Goal: Information Seeking & Learning: Check status

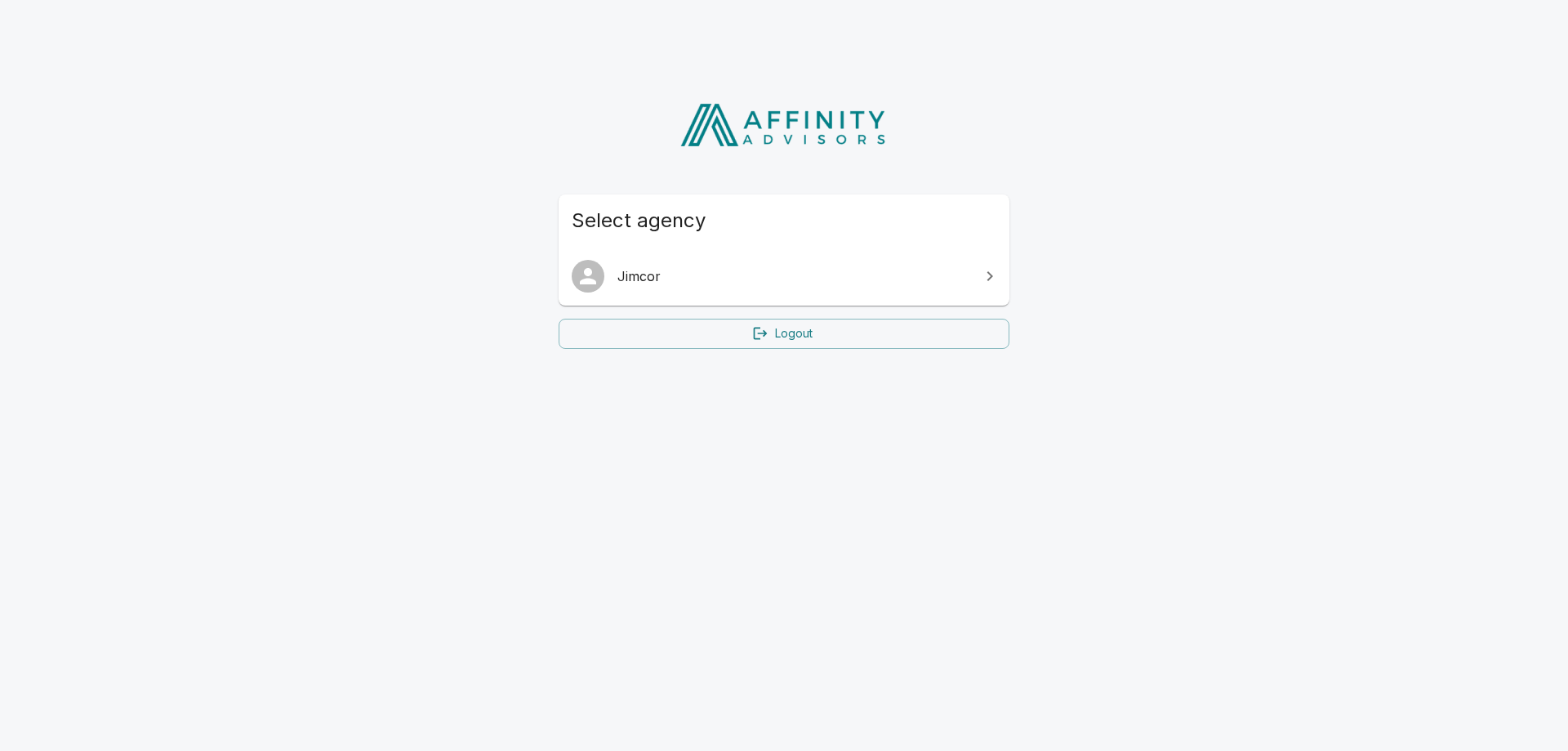
click at [667, 261] on link "Jimcor" at bounding box center [784, 276] width 451 height 46
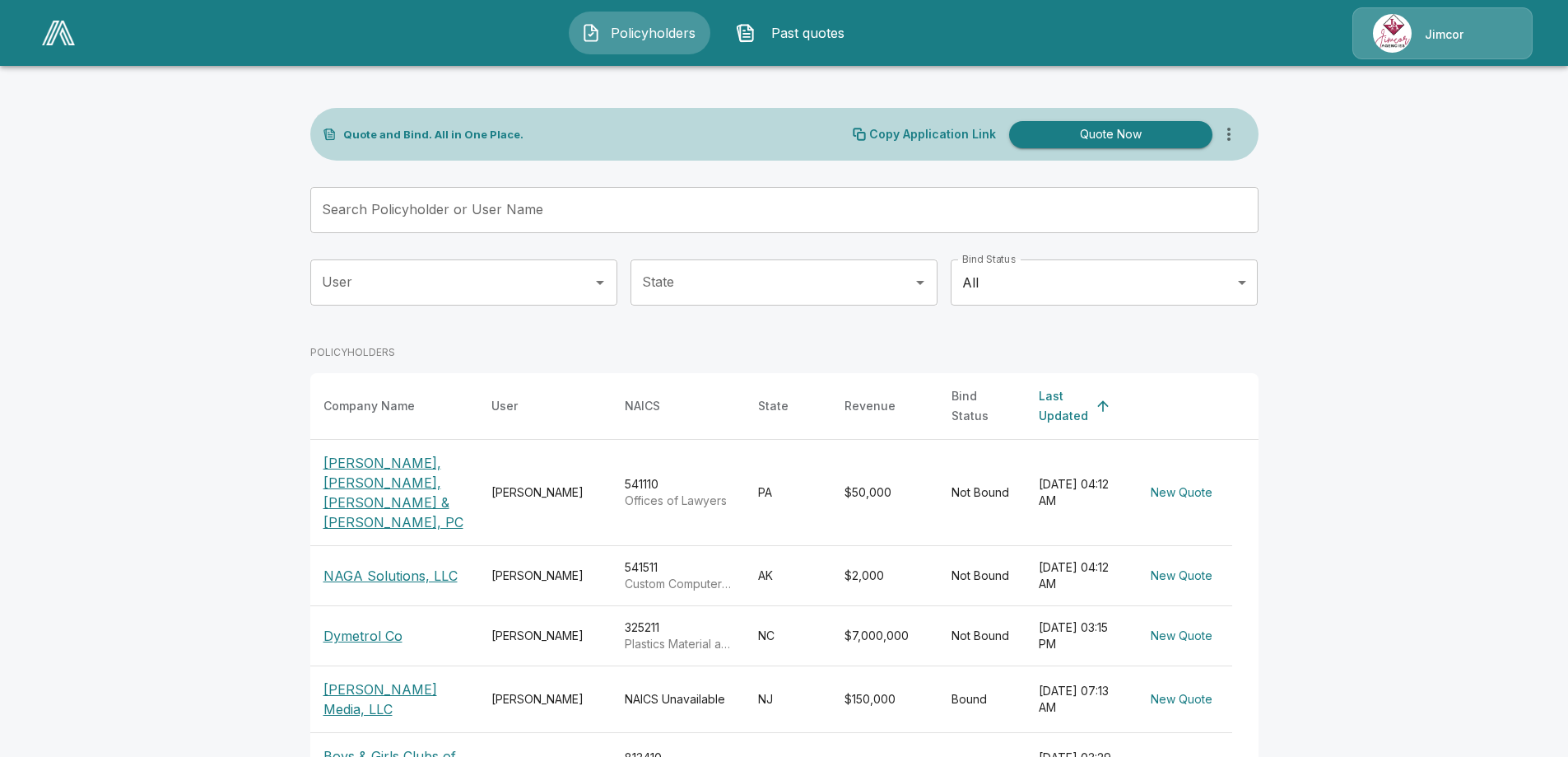
click at [372, 465] on p "[PERSON_NAME], [PERSON_NAME], [PERSON_NAME] & [PERSON_NAME], PC" at bounding box center [394, 492] width 142 height 79
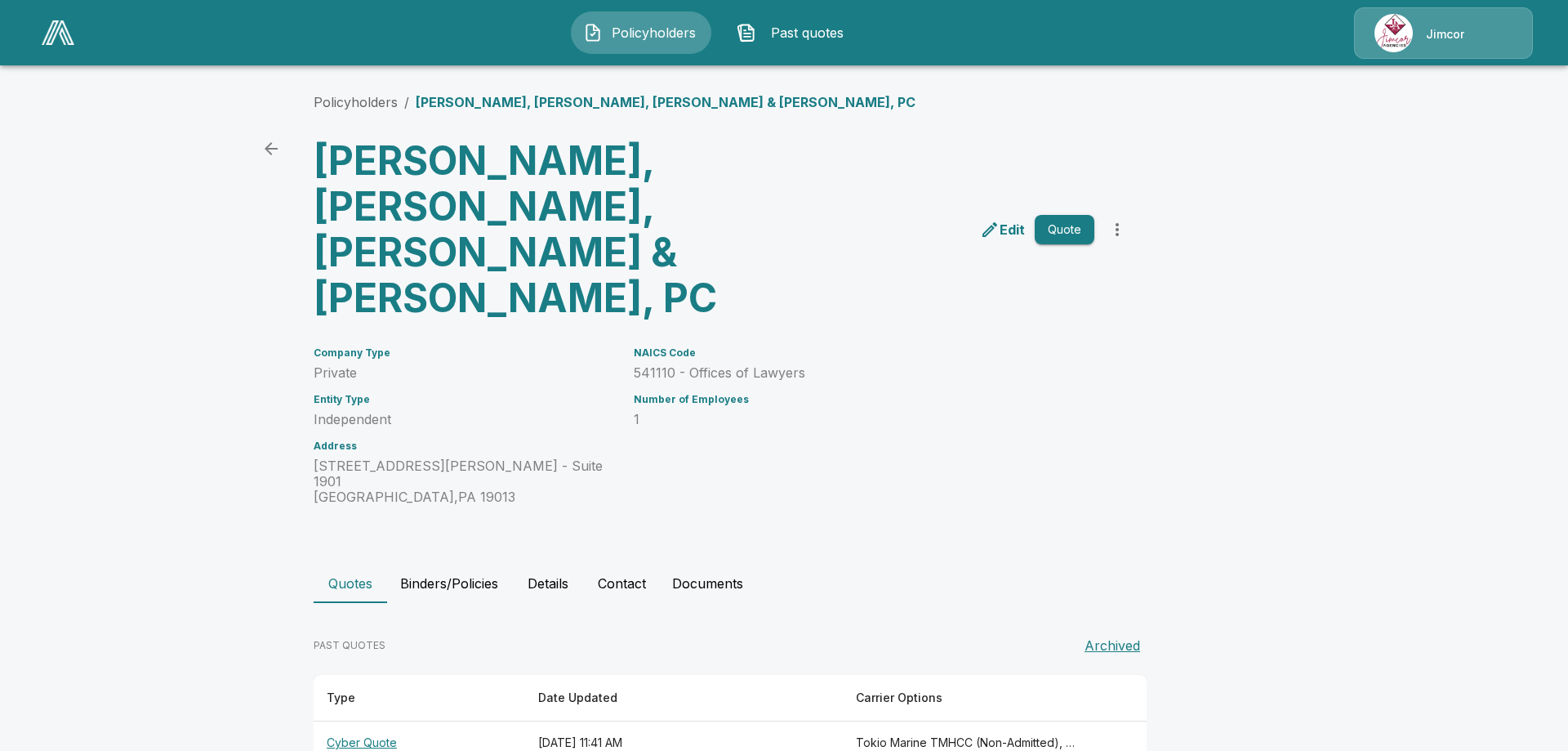
click at [378, 721] on th "Cyber Quote" at bounding box center [419, 743] width 212 height 43
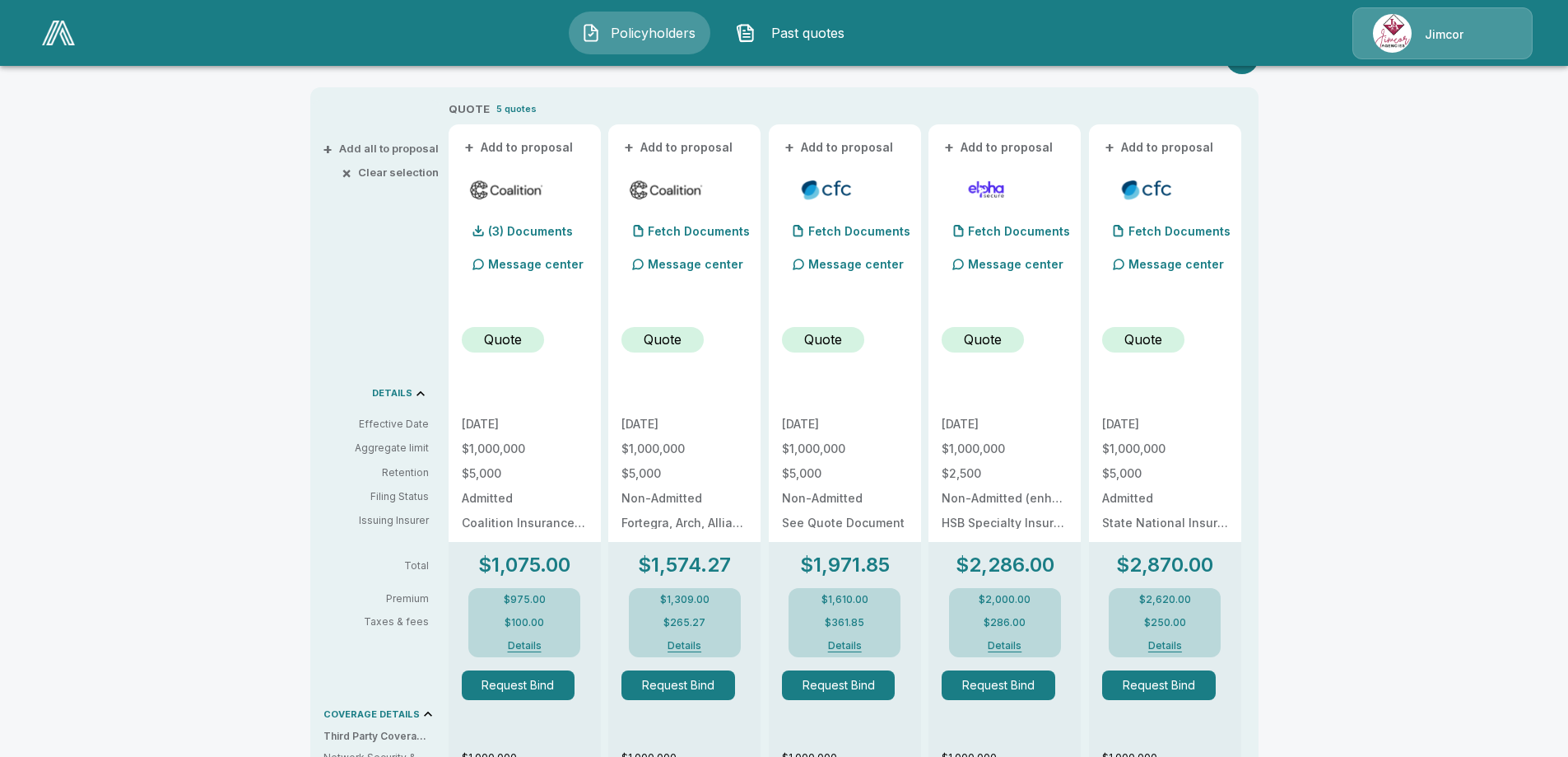
scroll to position [329, 0]
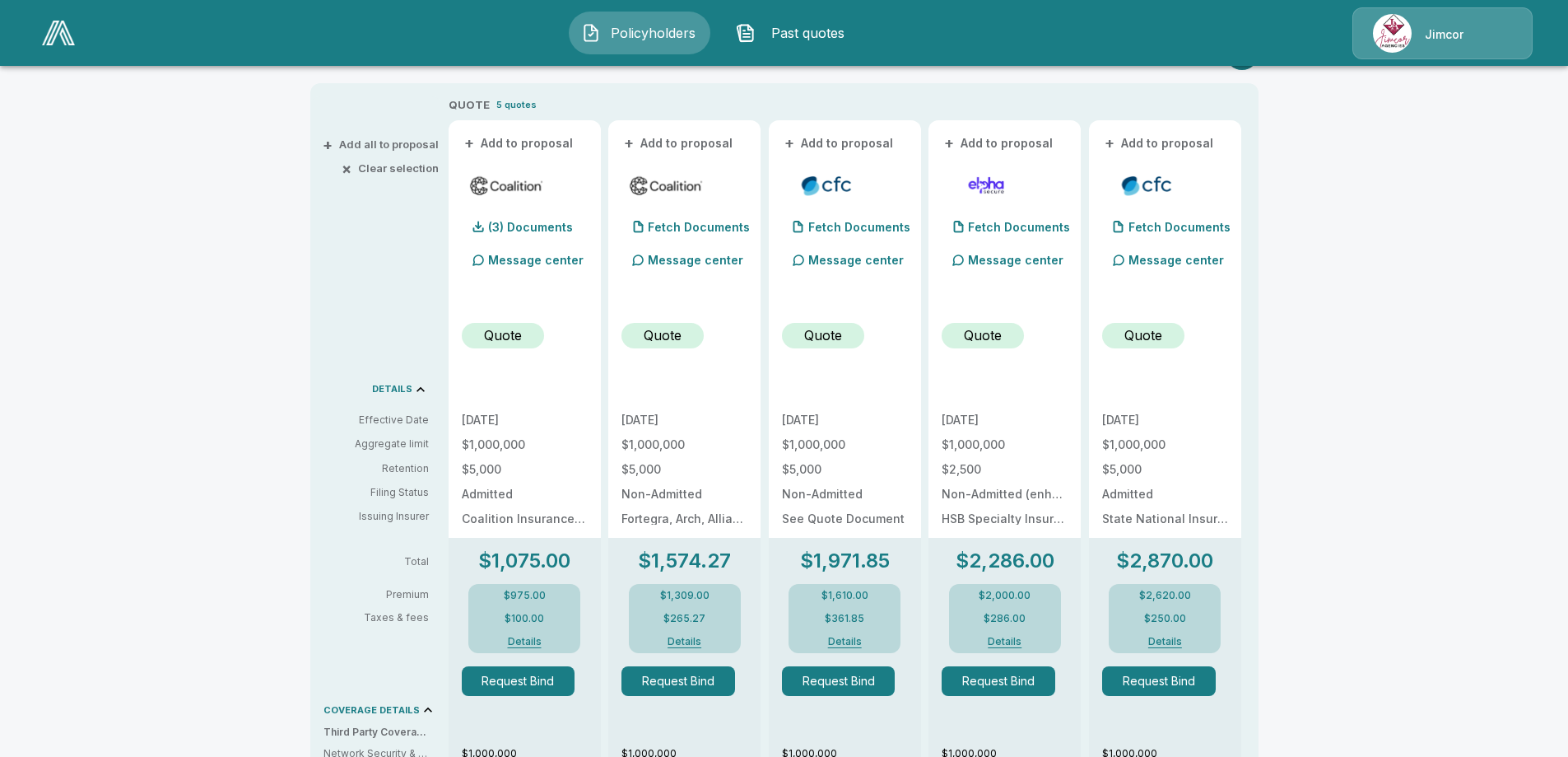
click at [1172, 637] on button "Details" at bounding box center [1165, 641] width 65 height 10
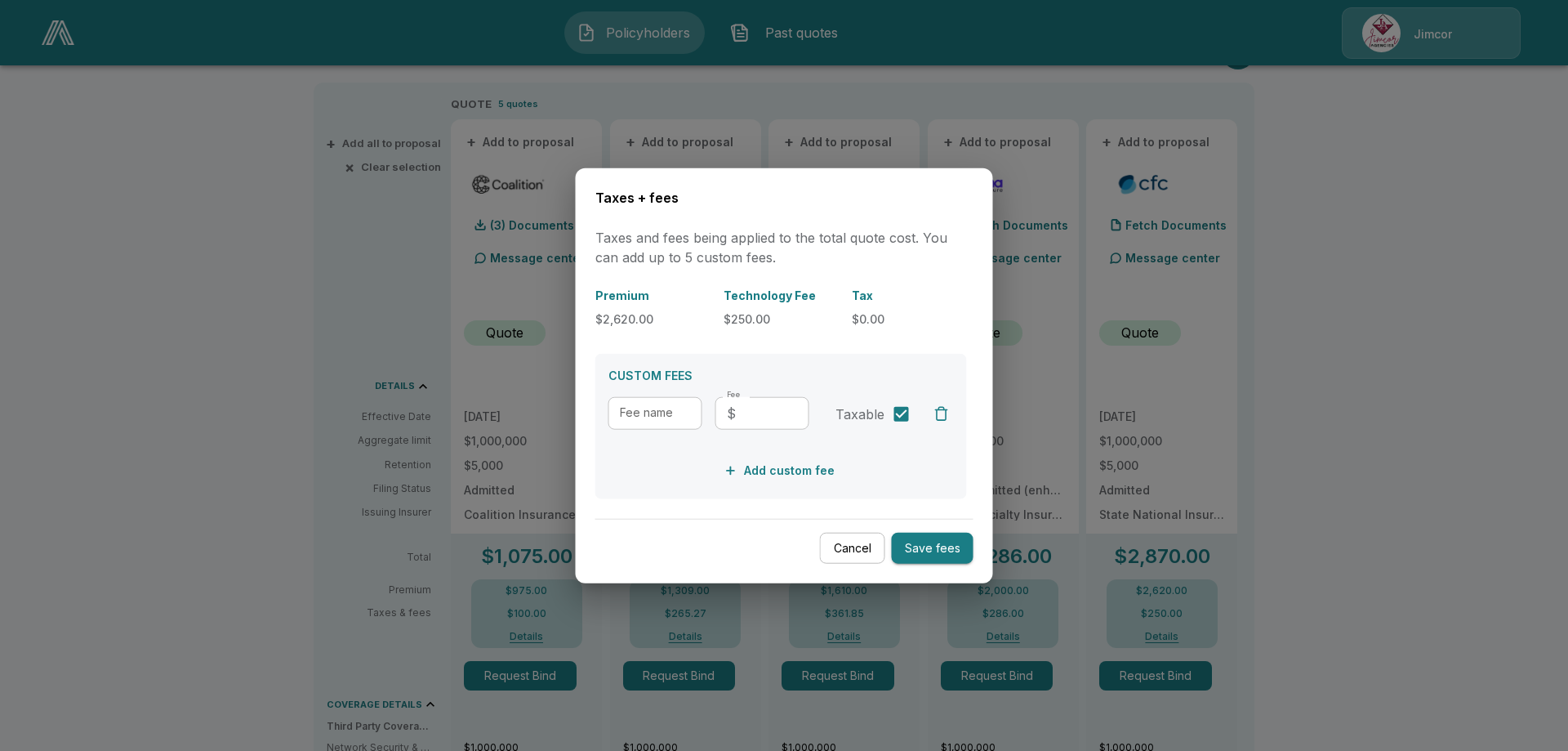
click at [854, 544] on button "Cancel" at bounding box center [852, 547] width 65 height 32
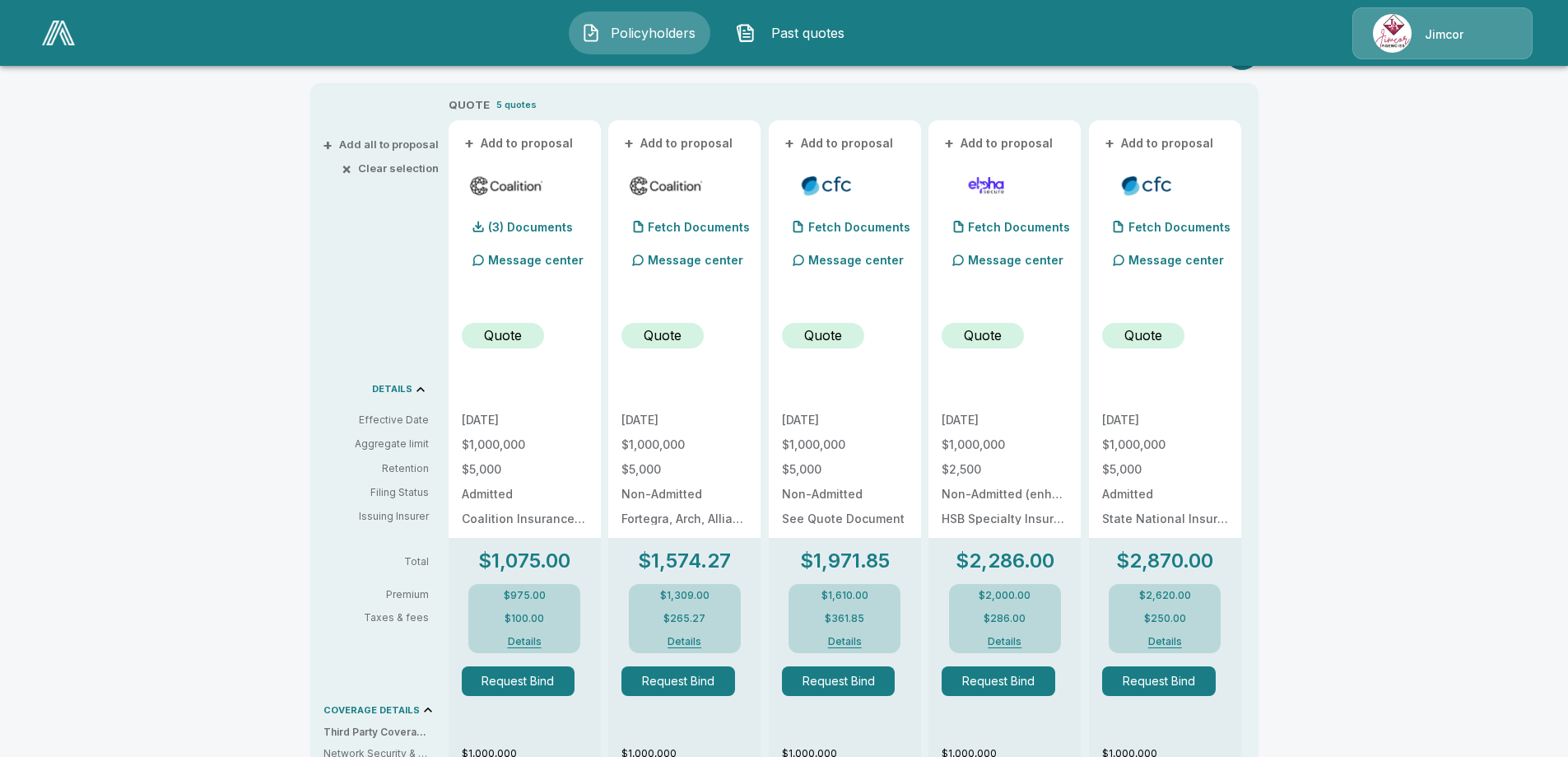
click at [855, 642] on button "Details" at bounding box center [844, 641] width 65 height 10
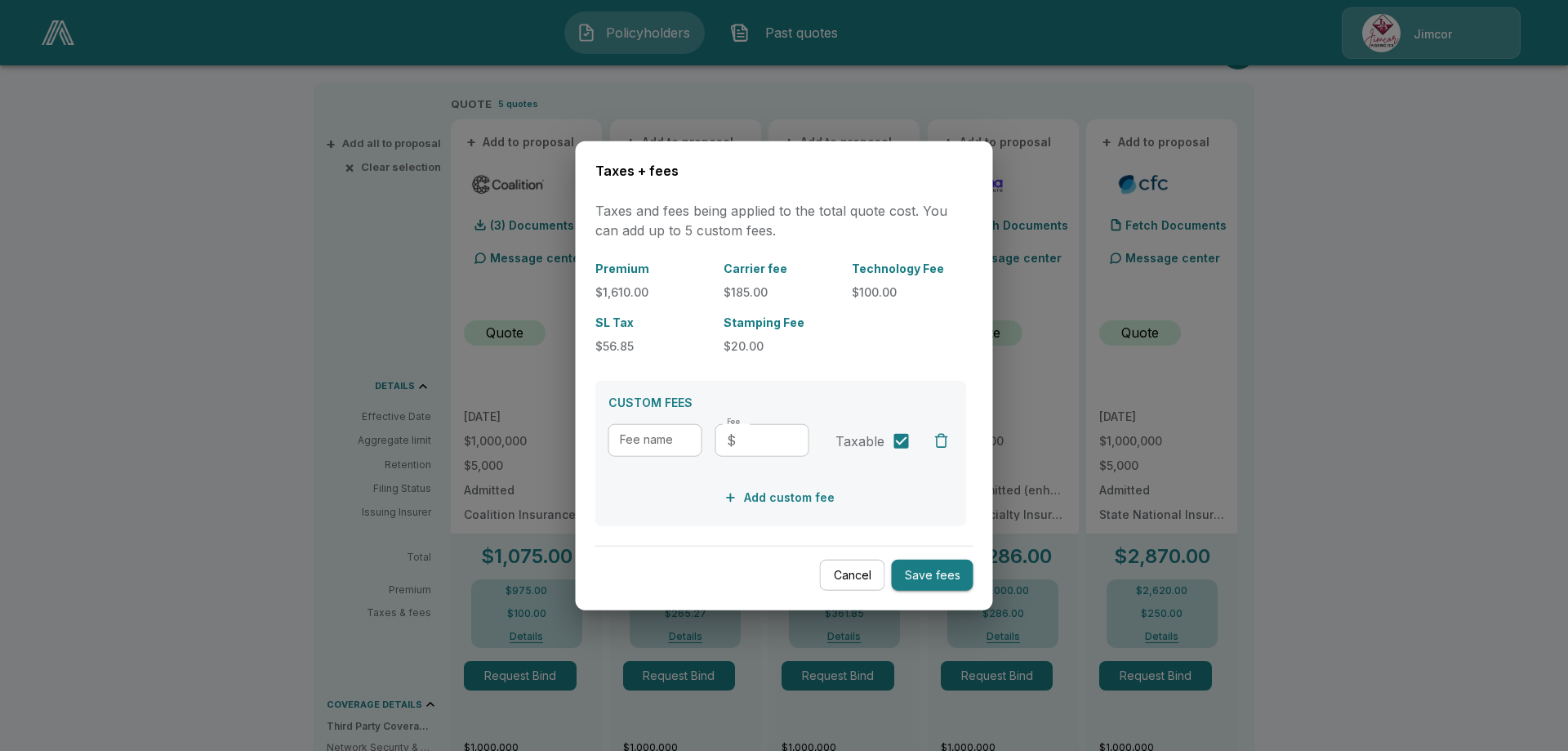
click at [868, 572] on button "Cancel" at bounding box center [852, 574] width 65 height 32
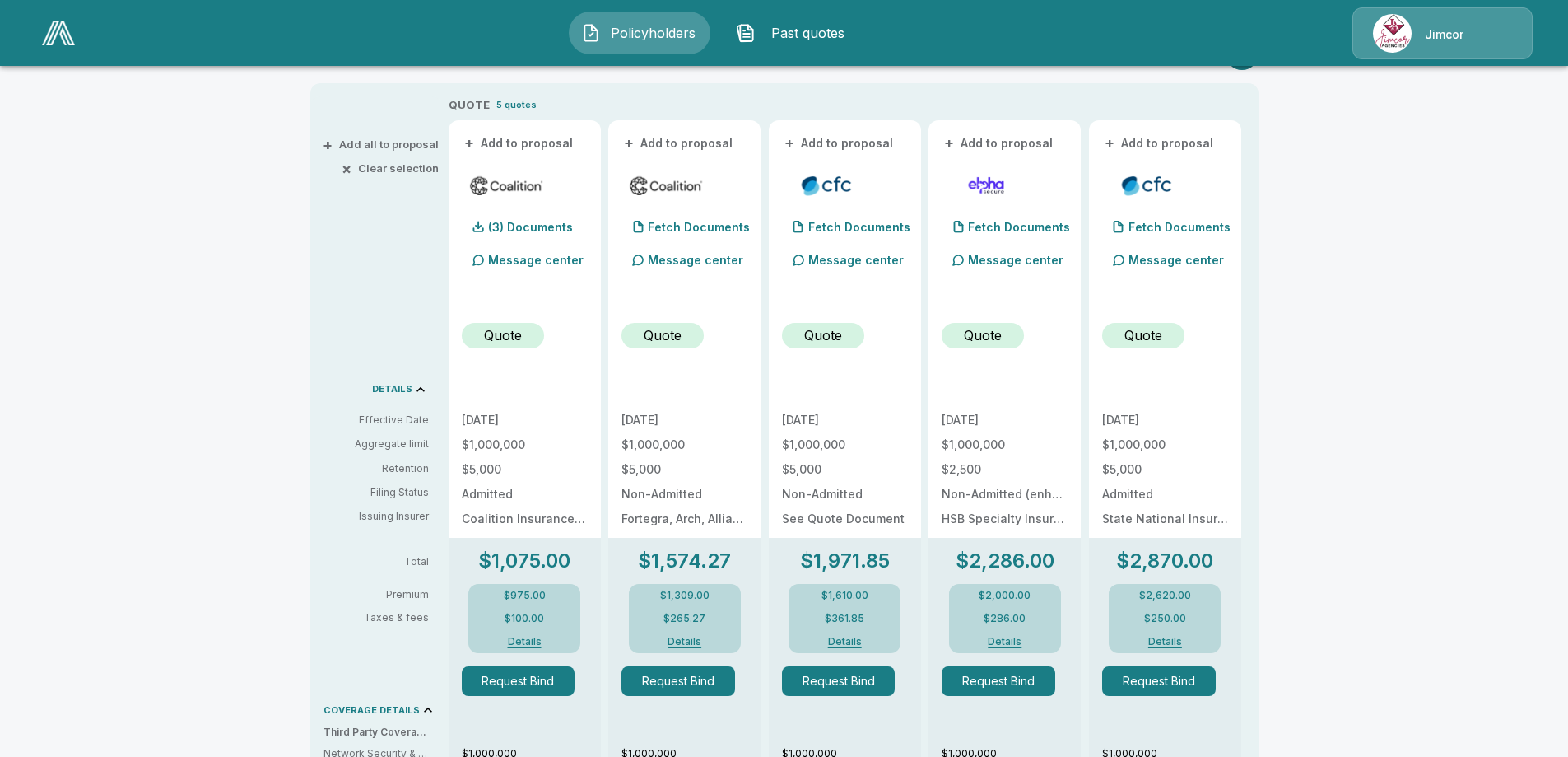
click at [1161, 641] on button "Details" at bounding box center [1165, 641] width 65 height 10
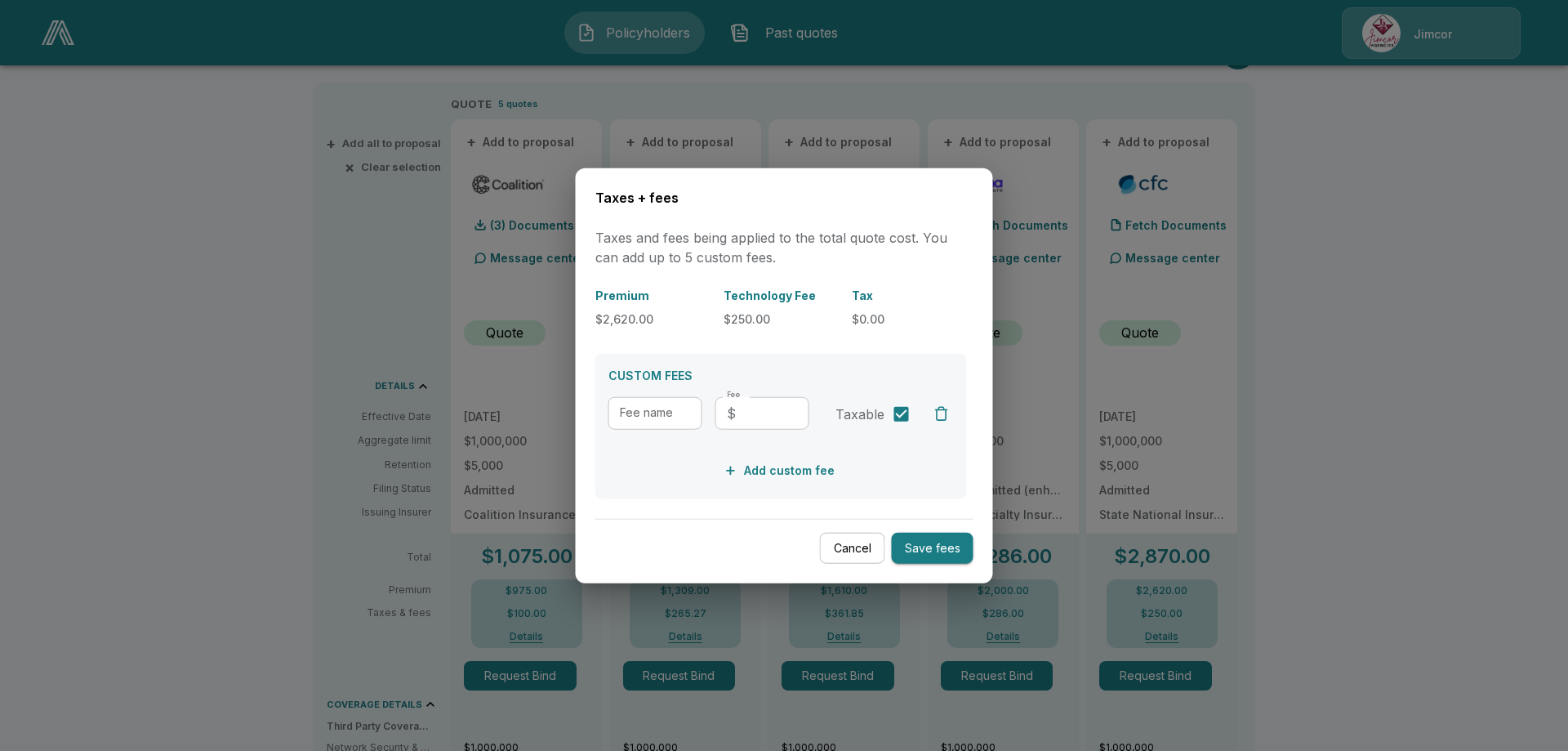
click at [840, 550] on button "Cancel" at bounding box center [852, 547] width 65 height 32
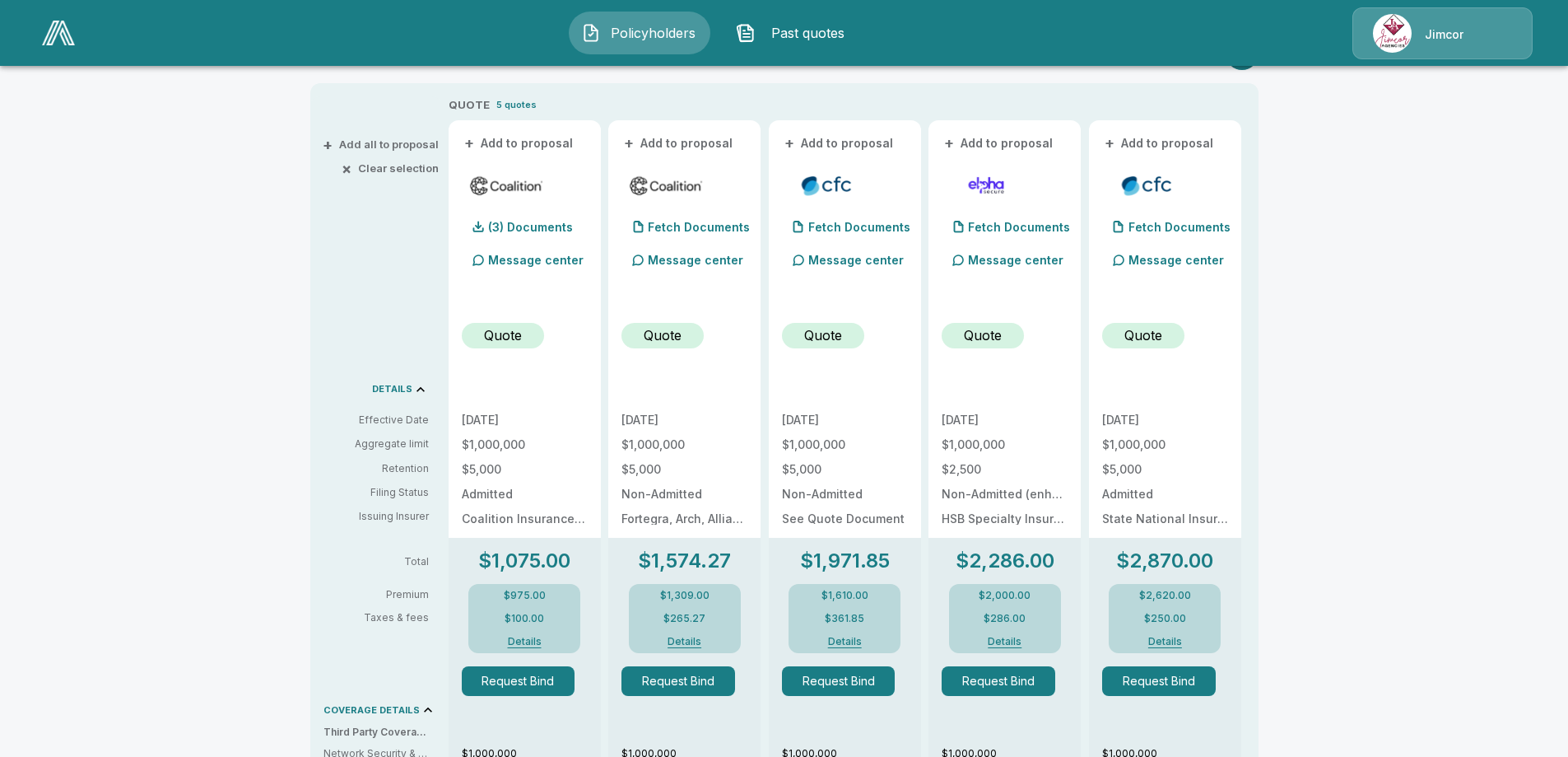
click at [1021, 642] on button "Details" at bounding box center [1005, 641] width 65 height 10
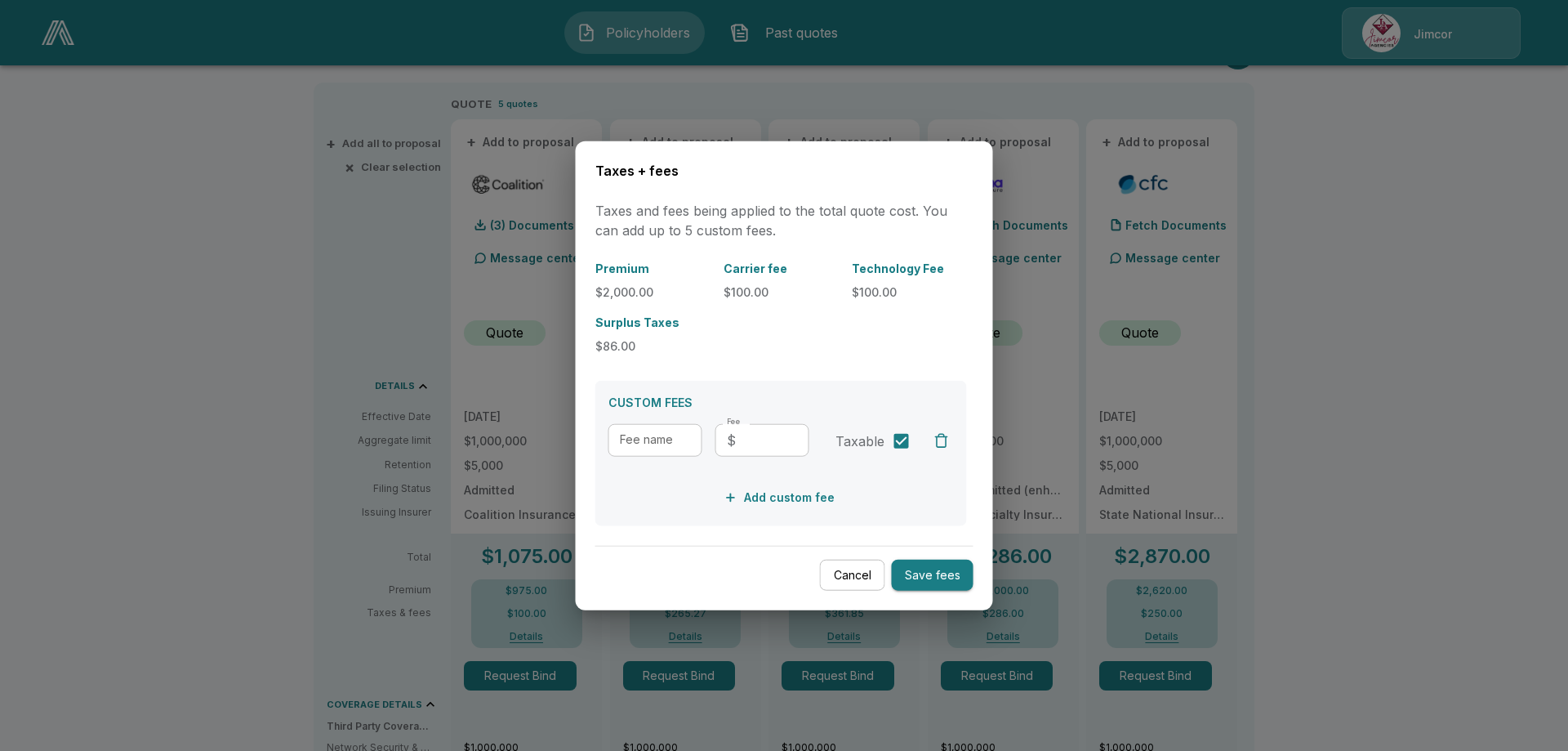
click at [845, 577] on button "Cancel" at bounding box center [852, 574] width 65 height 32
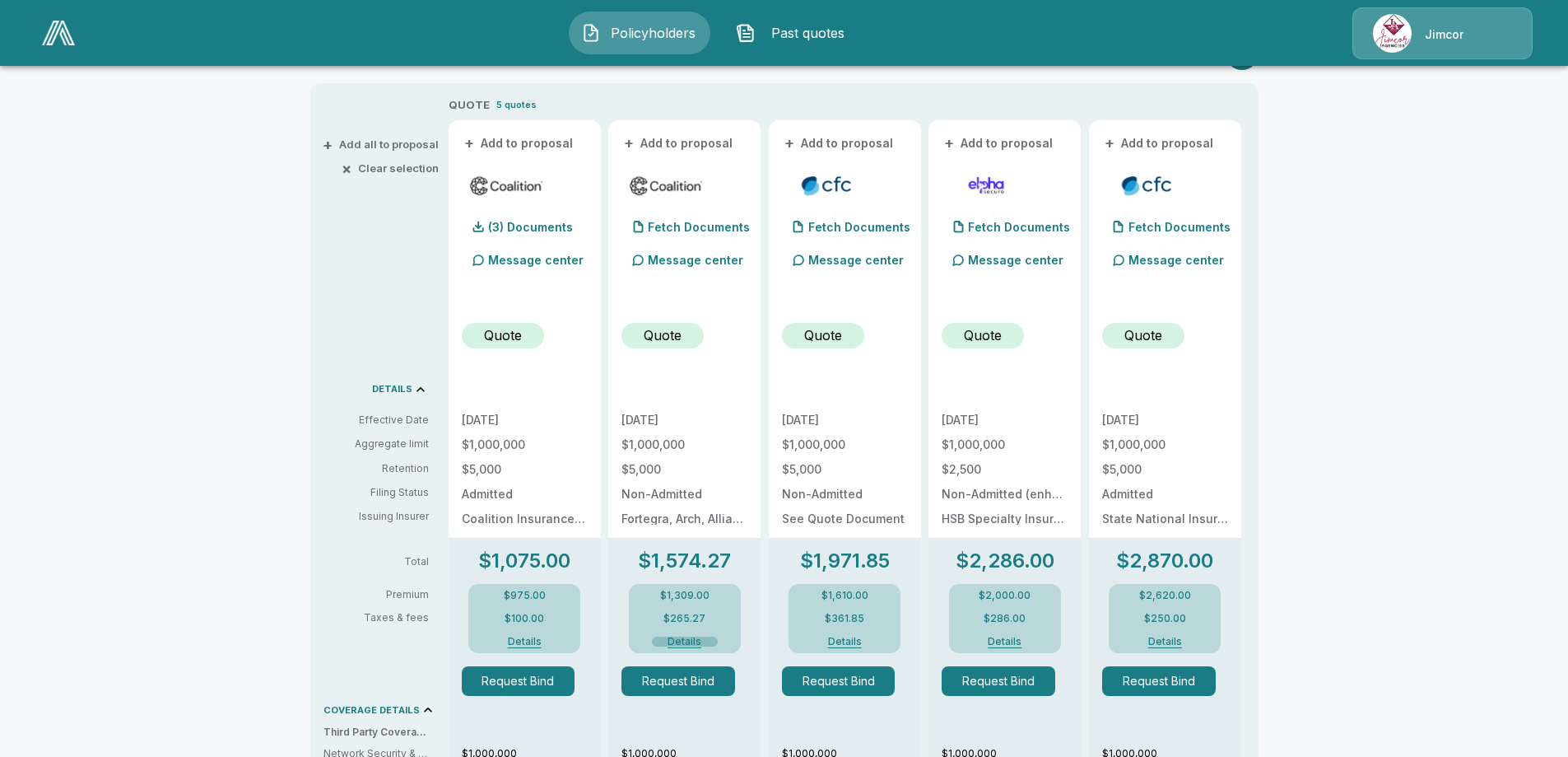
click at [694, 640] on button "Details" at bounding box center [685, 641] width 65 height 10
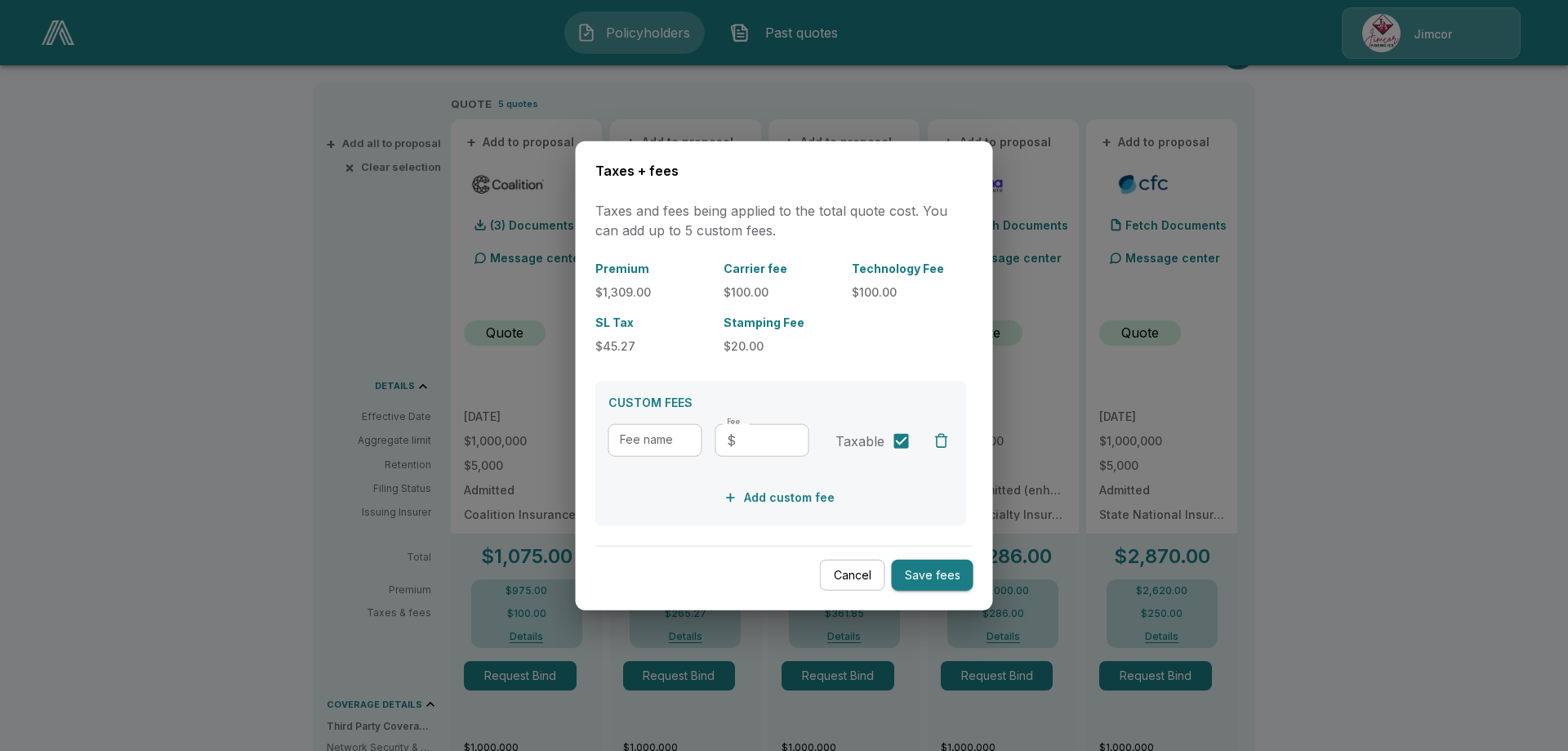
click at [861, 573] on button "Cancel" at bounding box center [852, 574] width 65 height 32
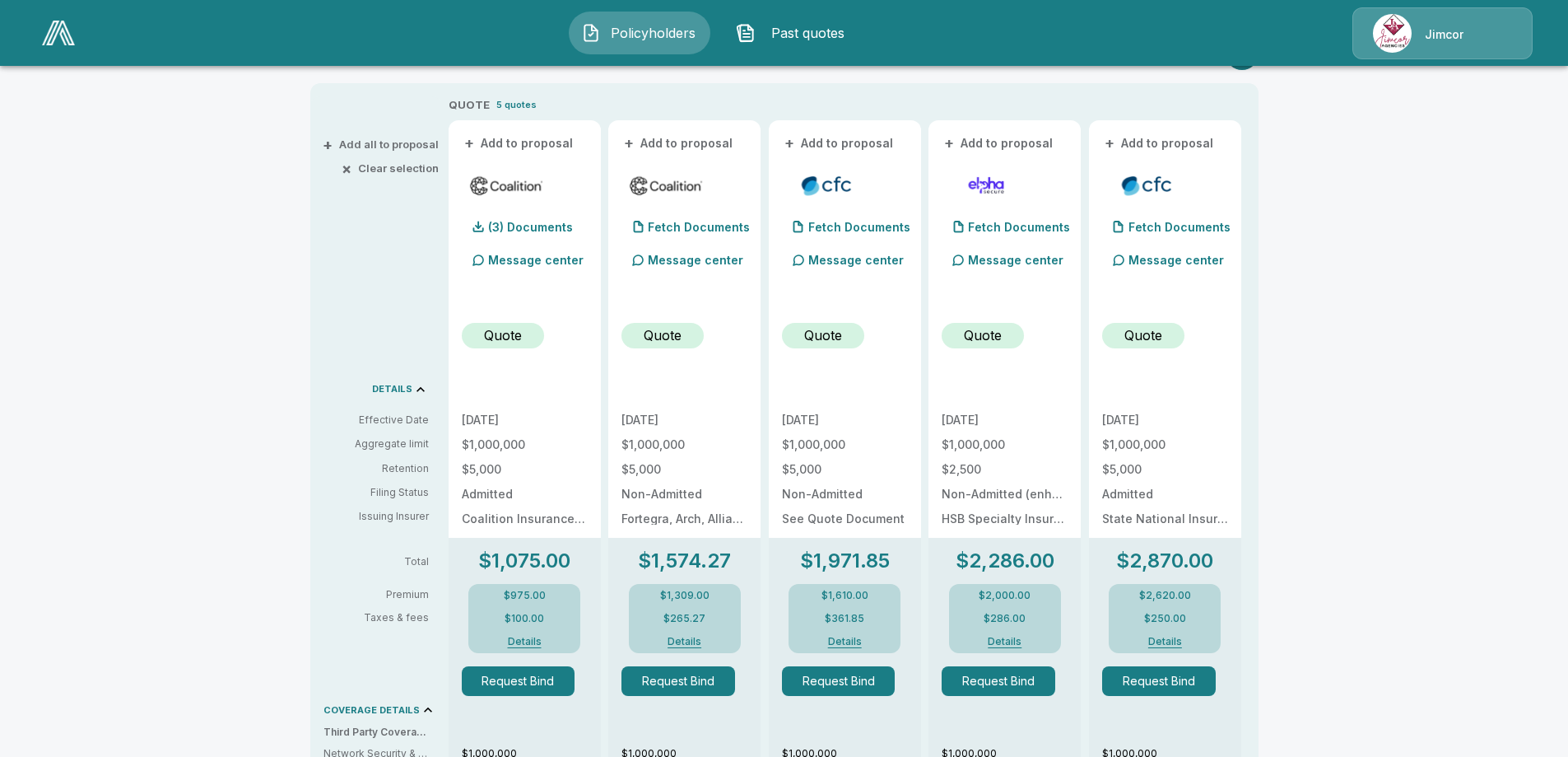
click at [531, 639] on button "Details" at bounding box center [524, 641] width 65 height 10
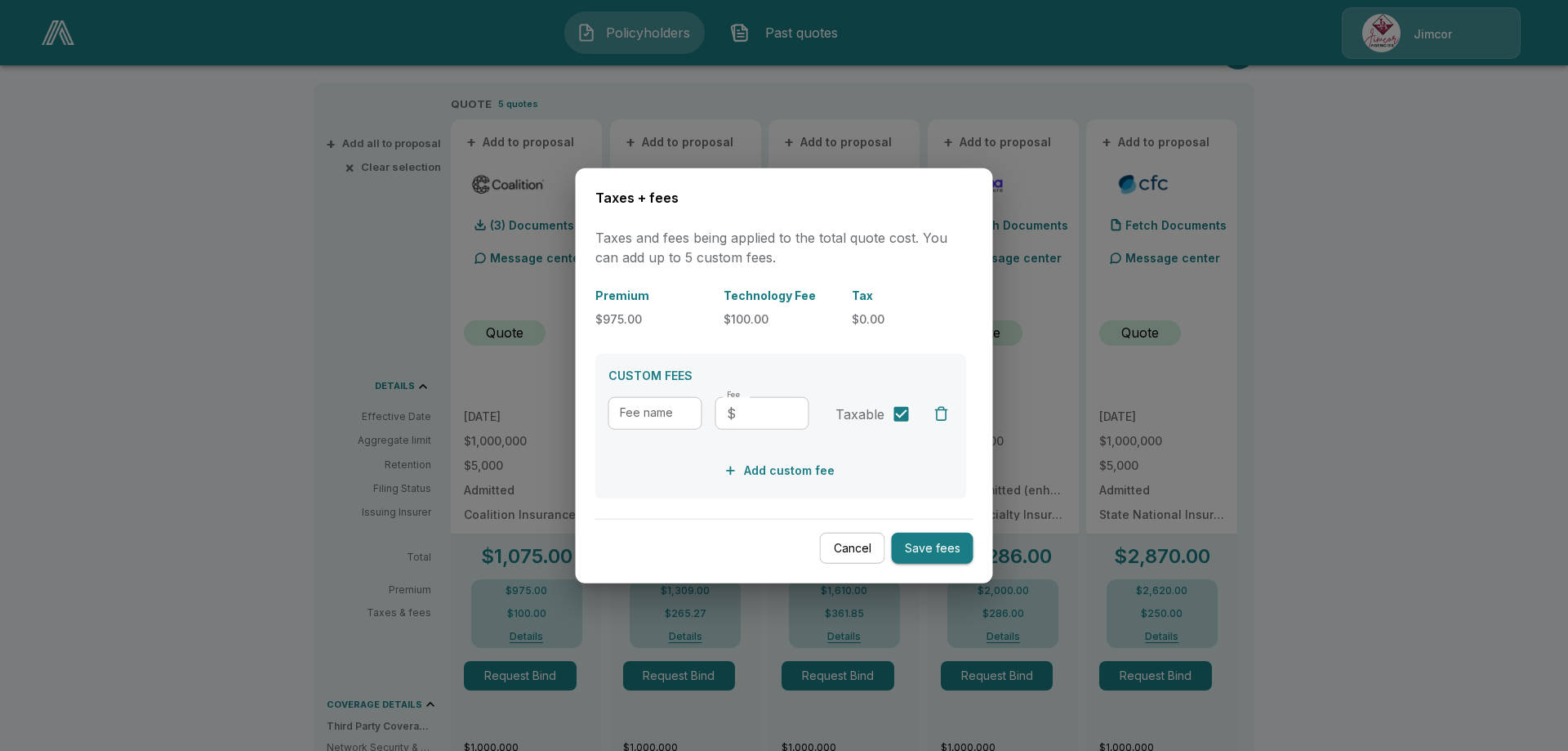
click at [851, 554] on button "Cancel" at bounding box center [852, 547] width 65 height 32
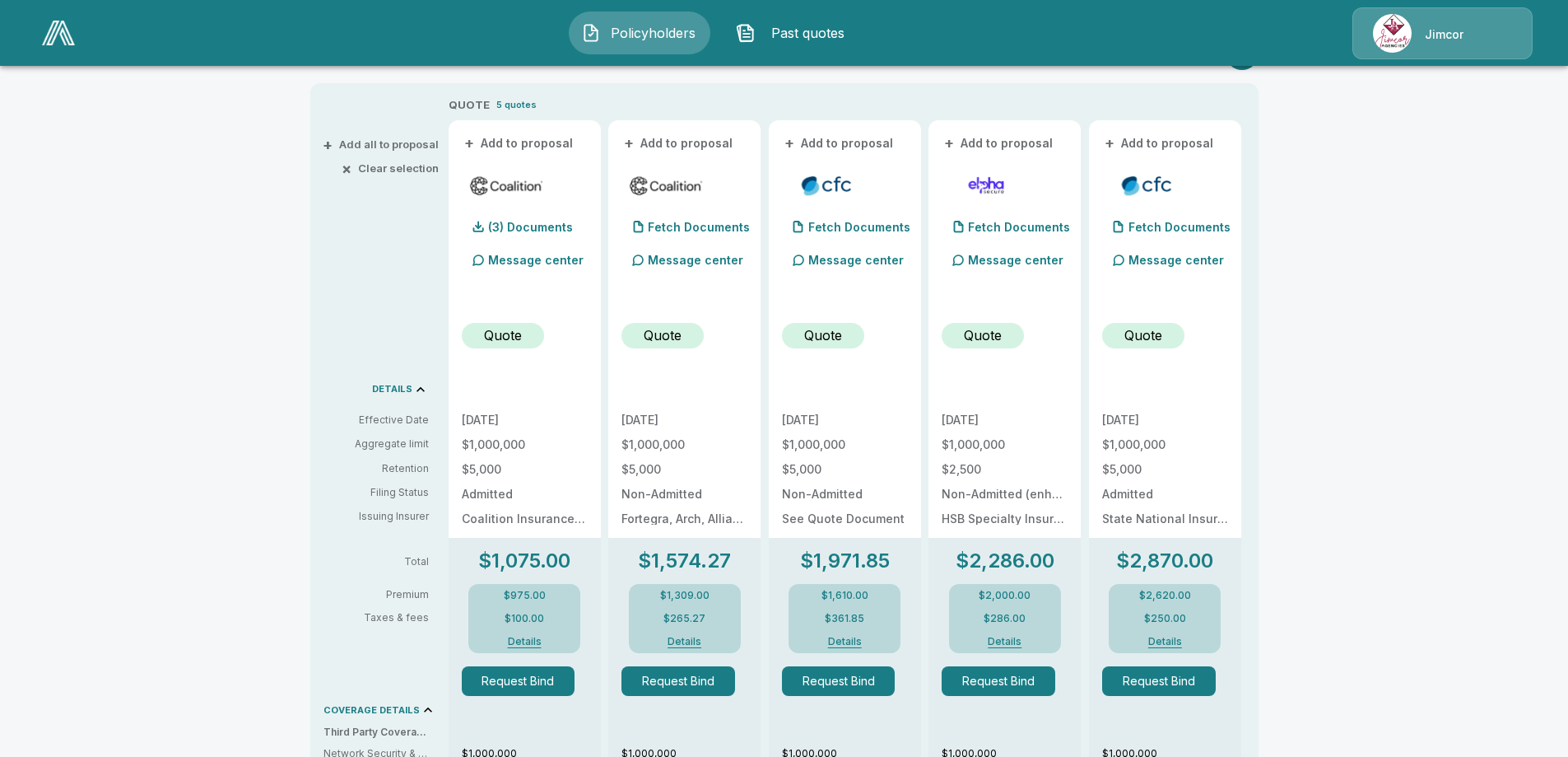
click at [620, 30] on span "Policyholders" at bounding box center [653, 33] width 91 height 20
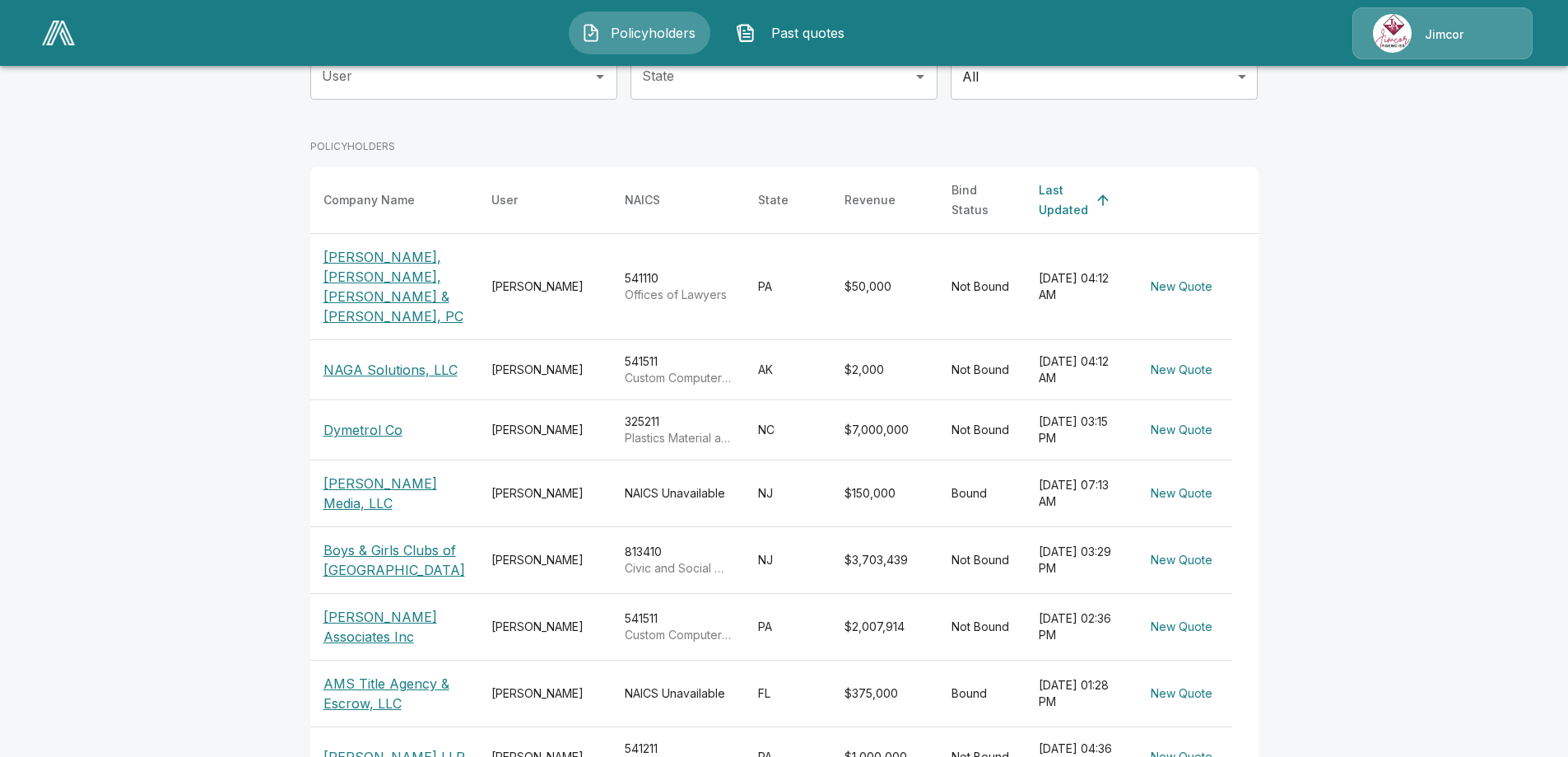
scroll to position [247, 0]
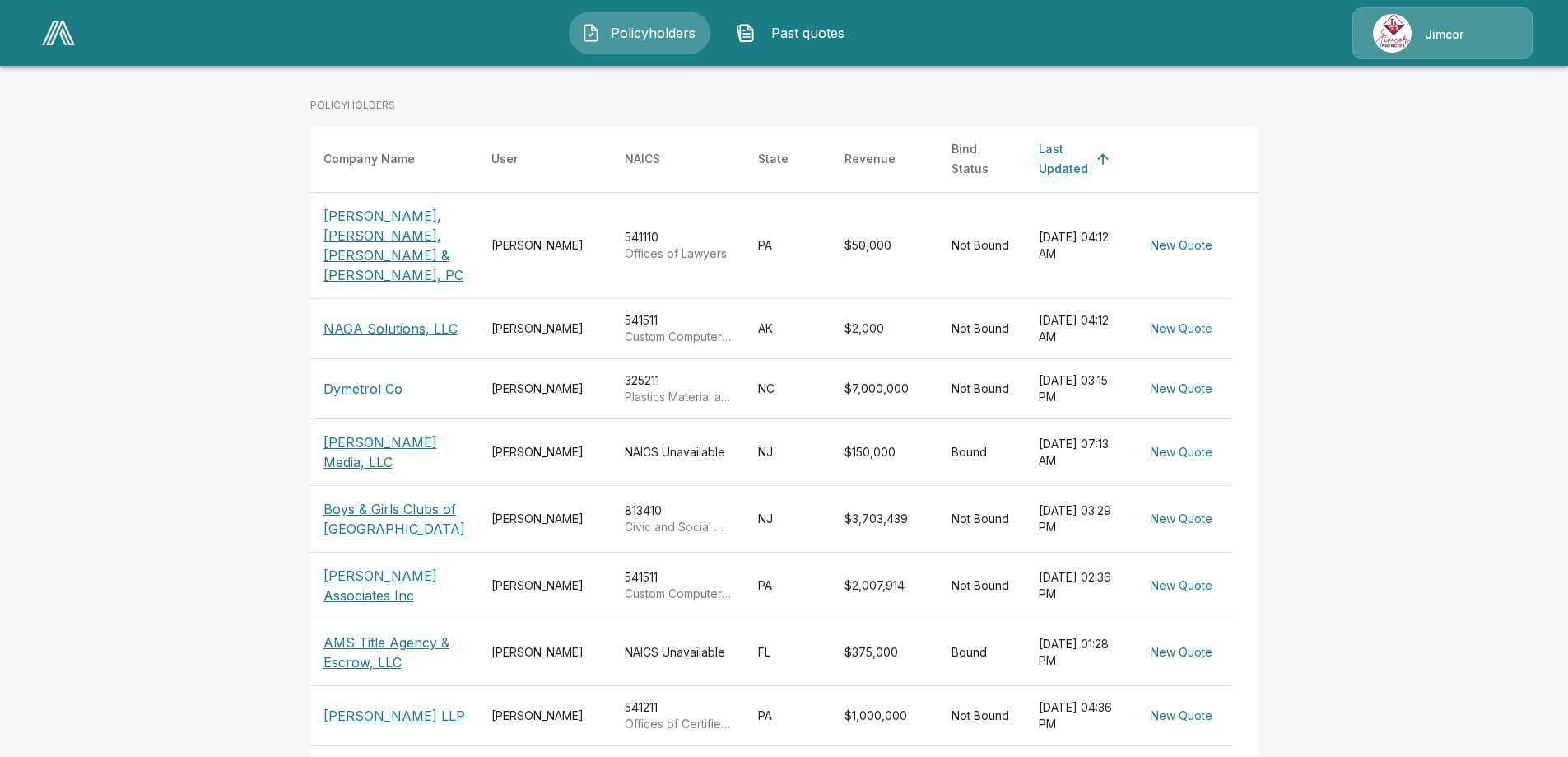
click at [413, 319] on p "NAGA Solutions, LLC" at bounding box center [391, 329] width 134 height 20
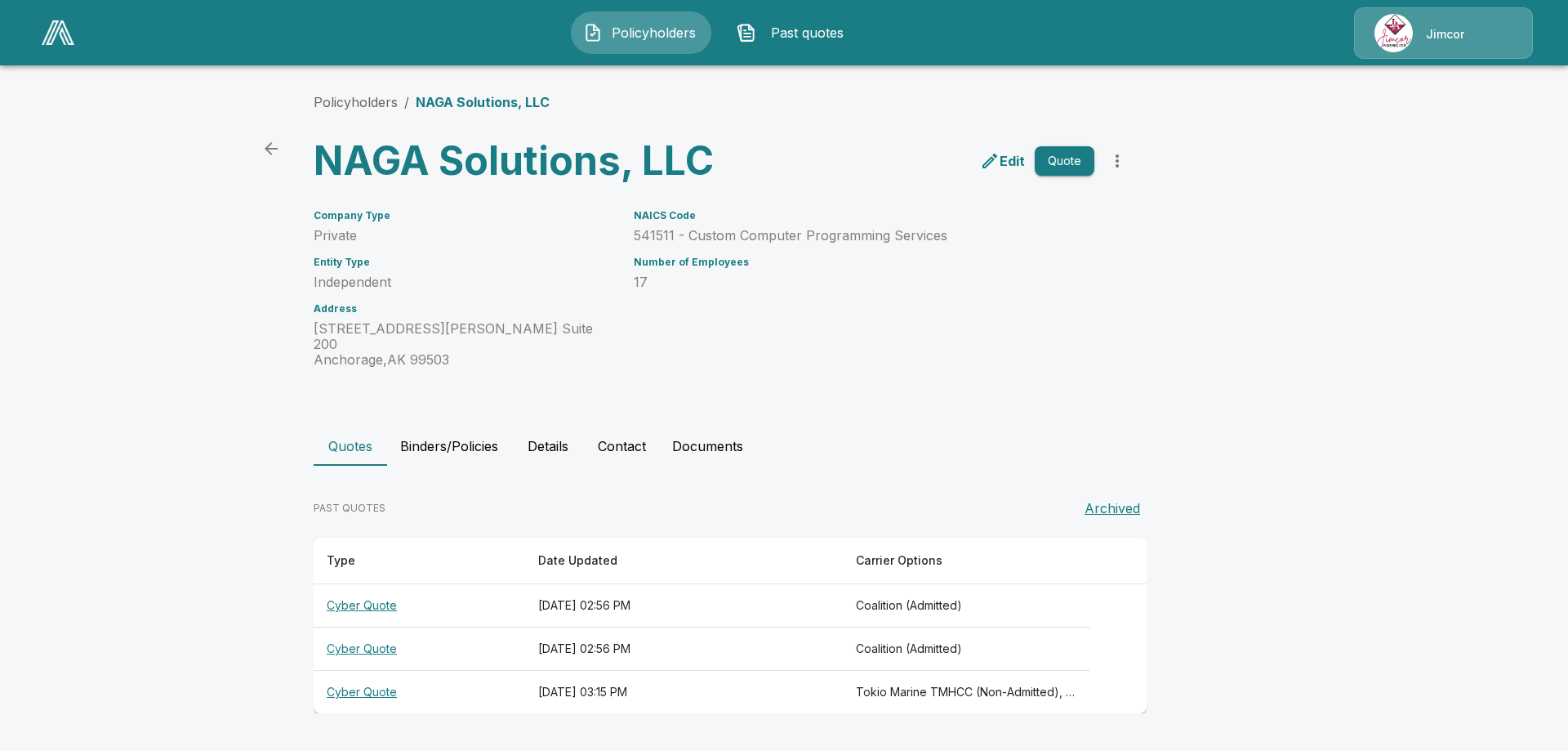
click at [352, 589] on th "Cyber Quote" at bounding box center [419, 606] width 212 height 43
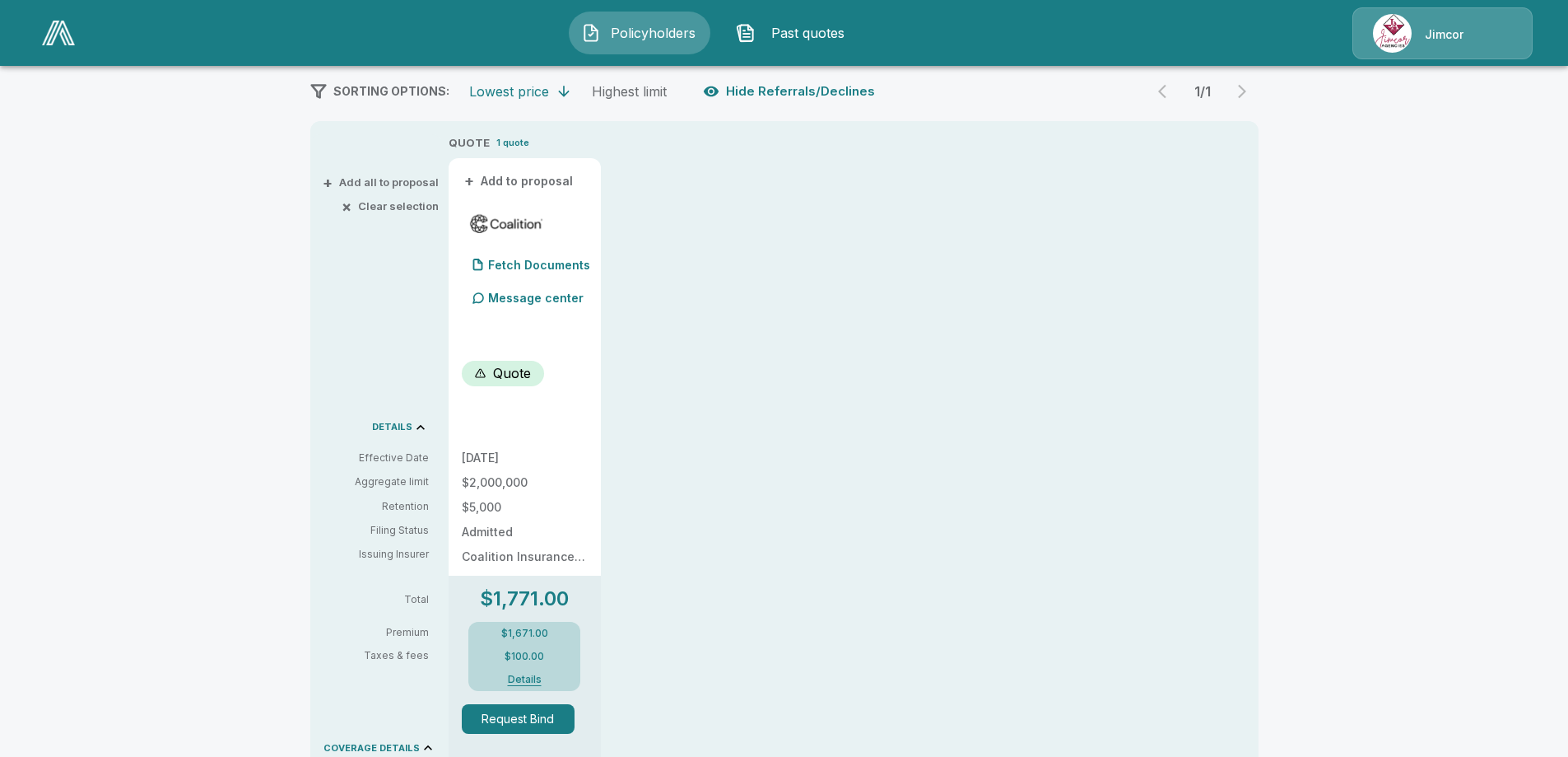
scroll to position [329, 0]
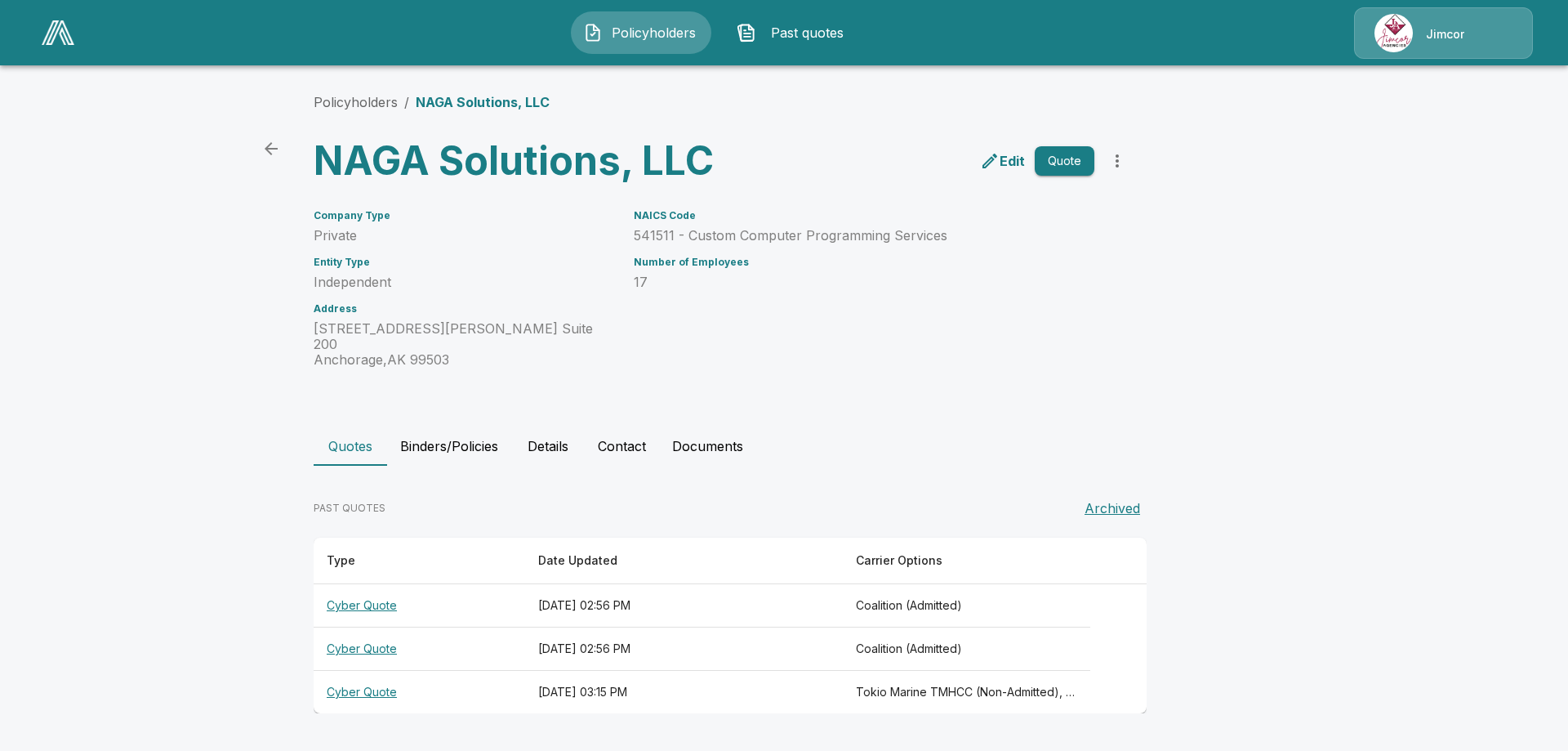
click at [349, 634] on th "Cyber Quote" at bounding box center [419, 649] width 212 height 43
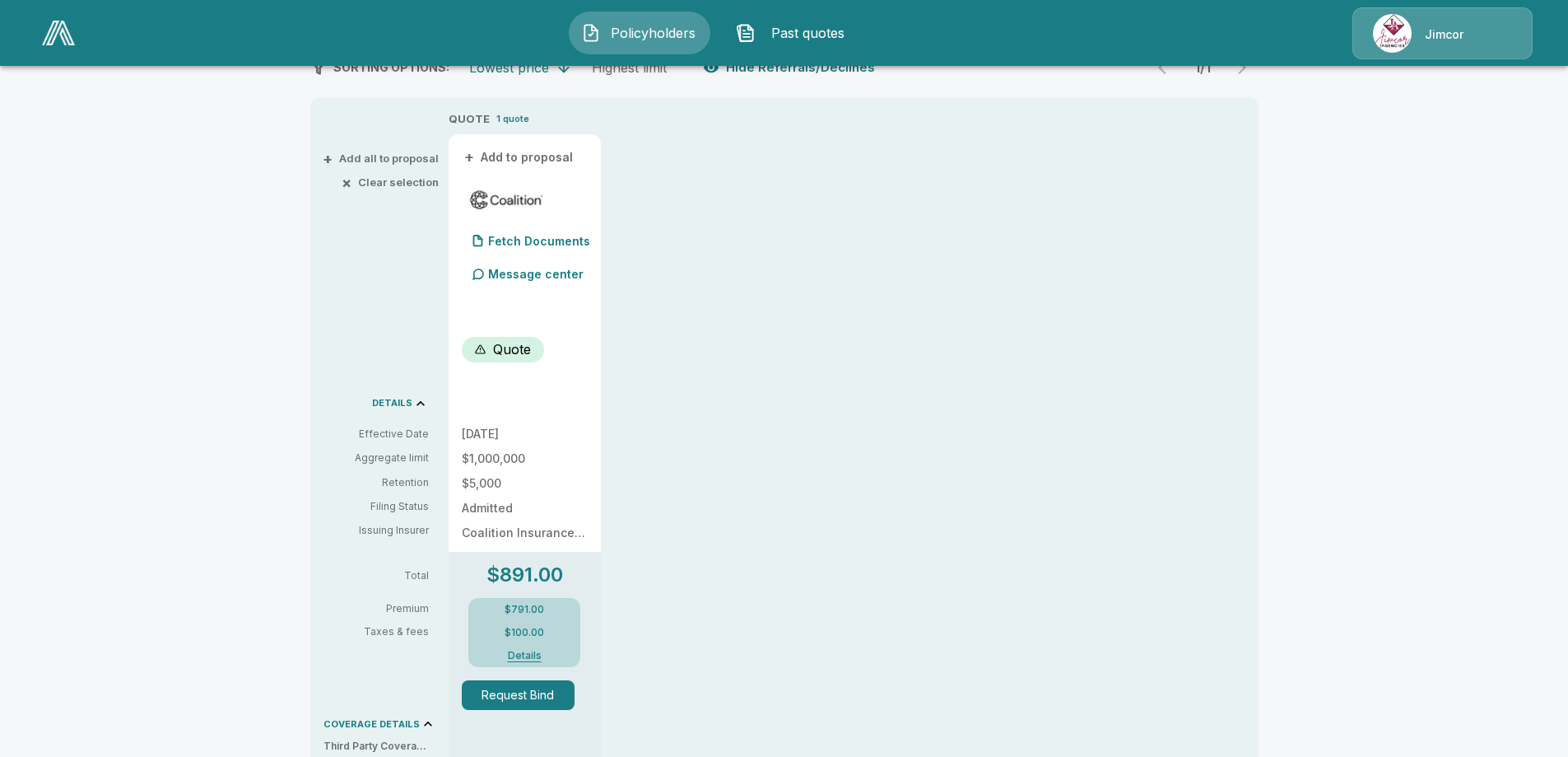
scroll to position [412, 0]
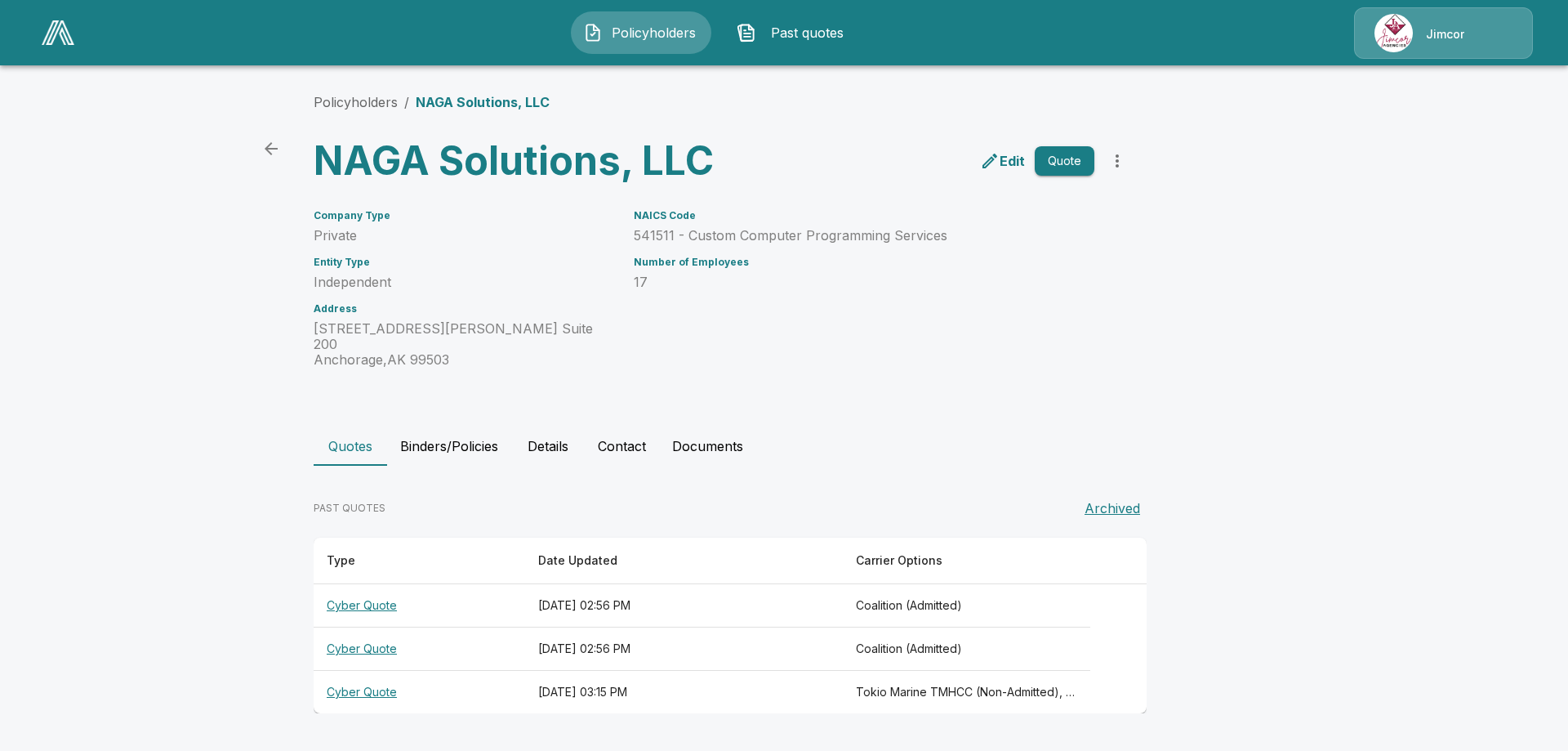
click at [365, 671] on th "Cyber Quote" at bounding box center [419, 692] width 212 height 43
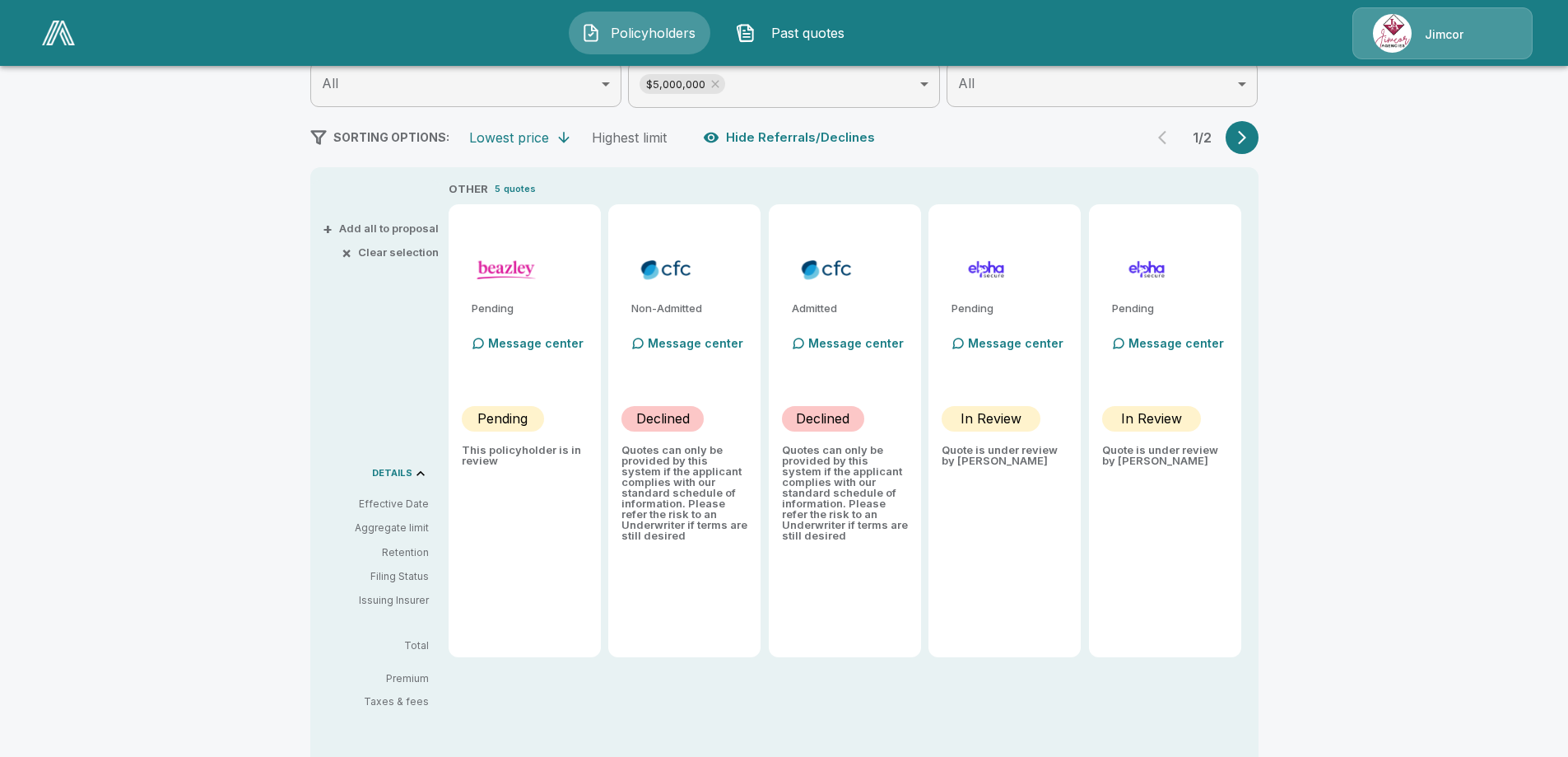
scroll to position [247, 0]
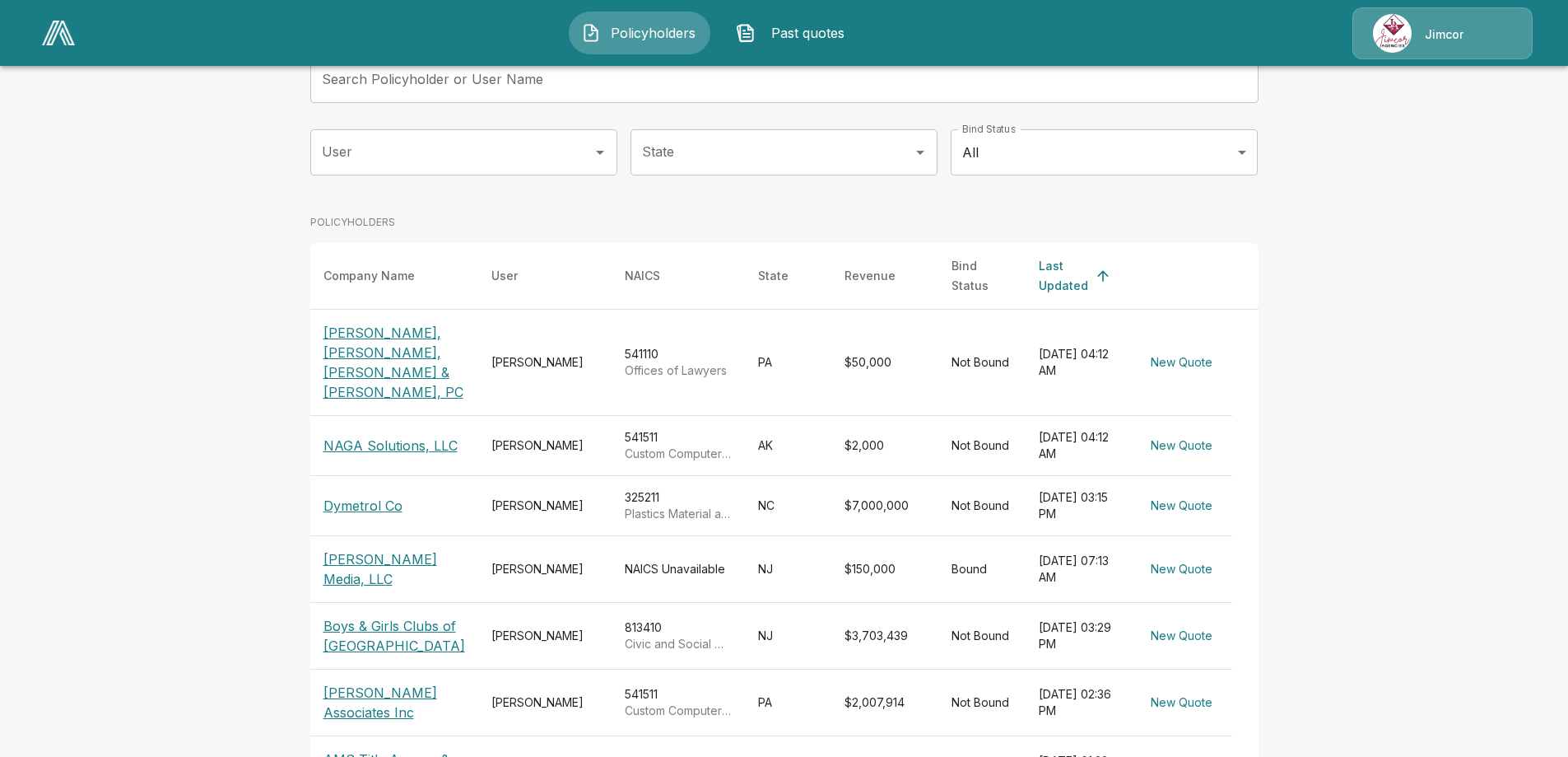
scroll to position [164, 0]
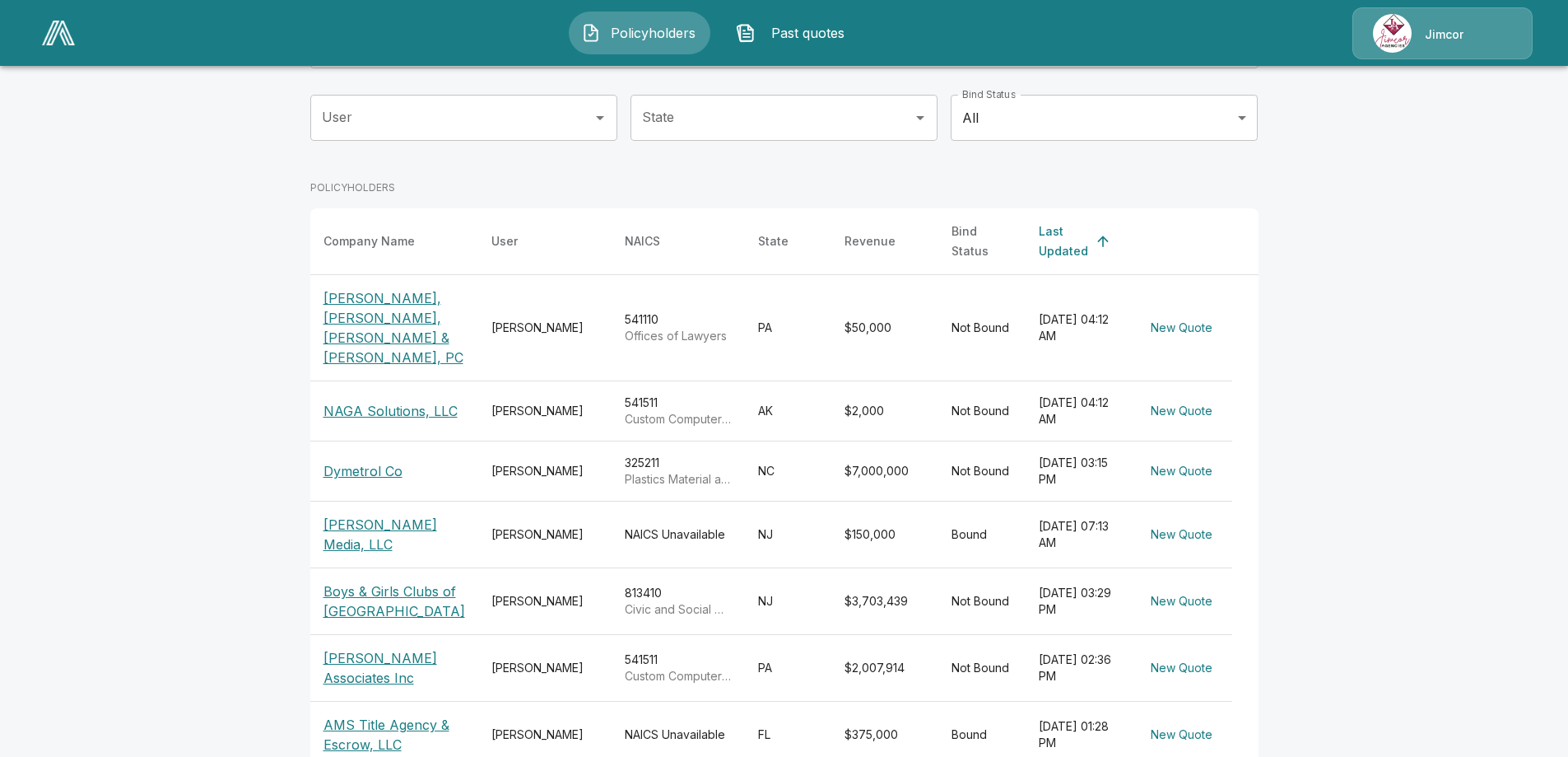
click at [386, 461] on p "Dymetrol Co" at bounding box center [362, 471] width 79 height 20
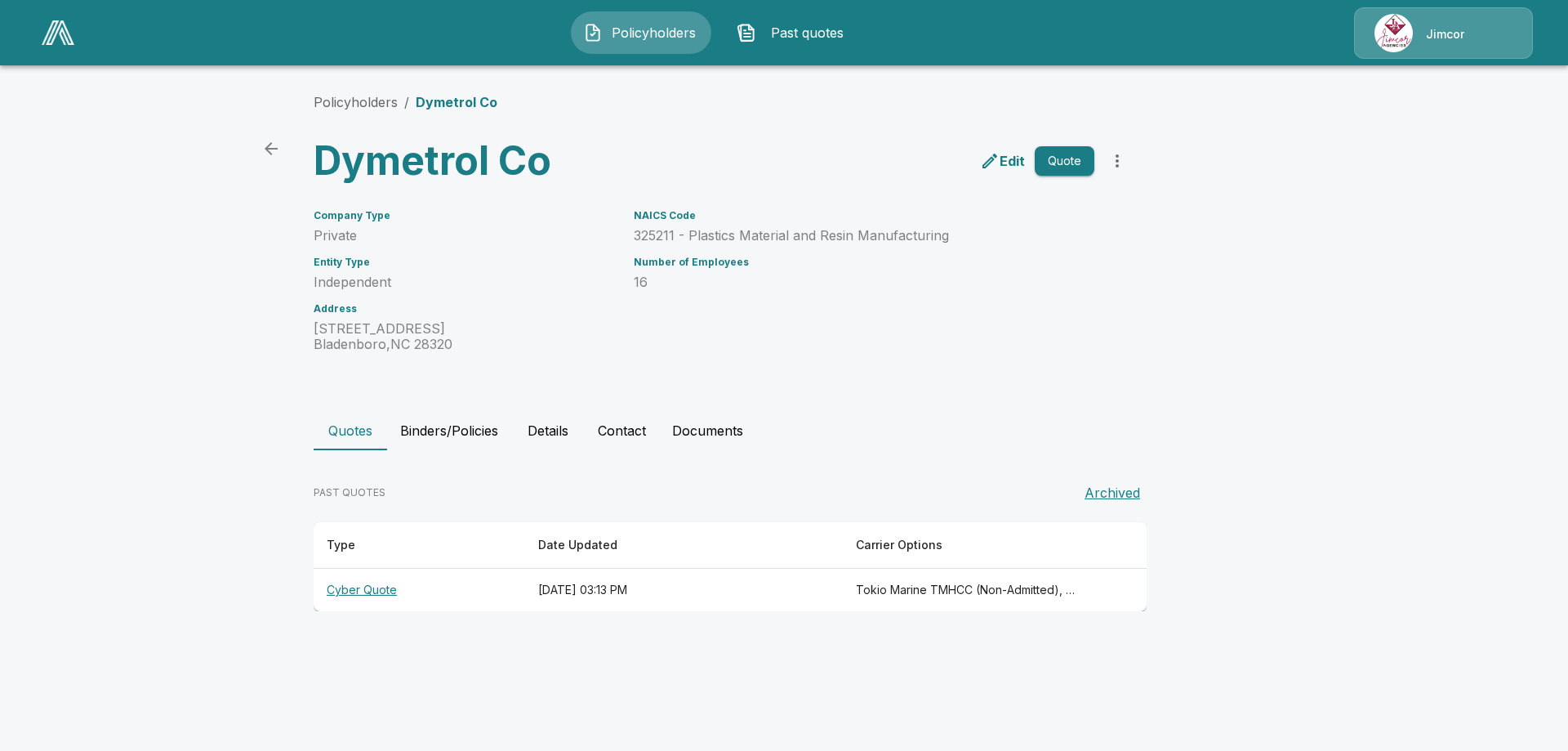
click at [378, 586] on th "Cyber Quote" at bounding box center [419, 591] width 212 height 43
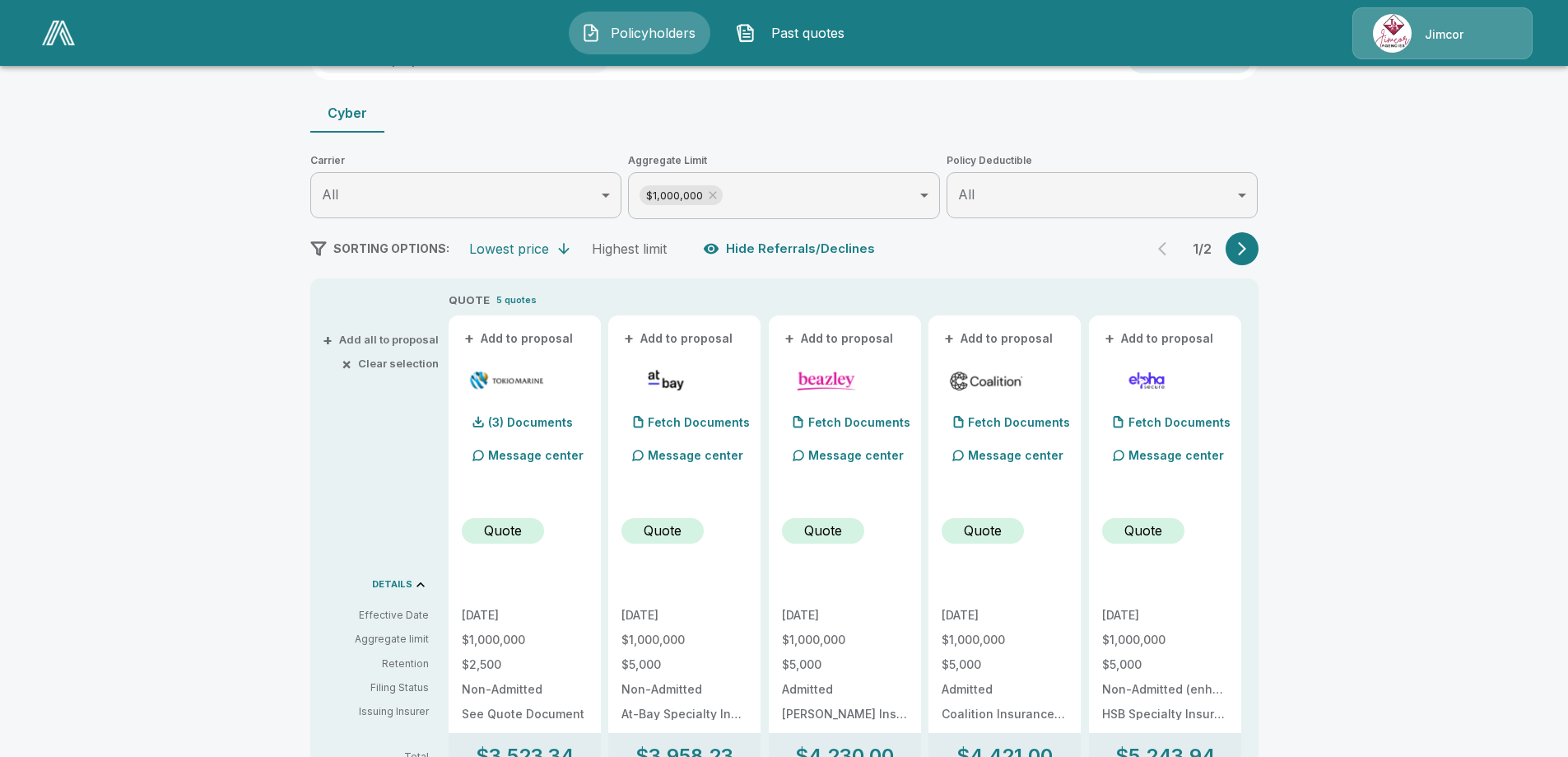
scroll to position [329, 0]
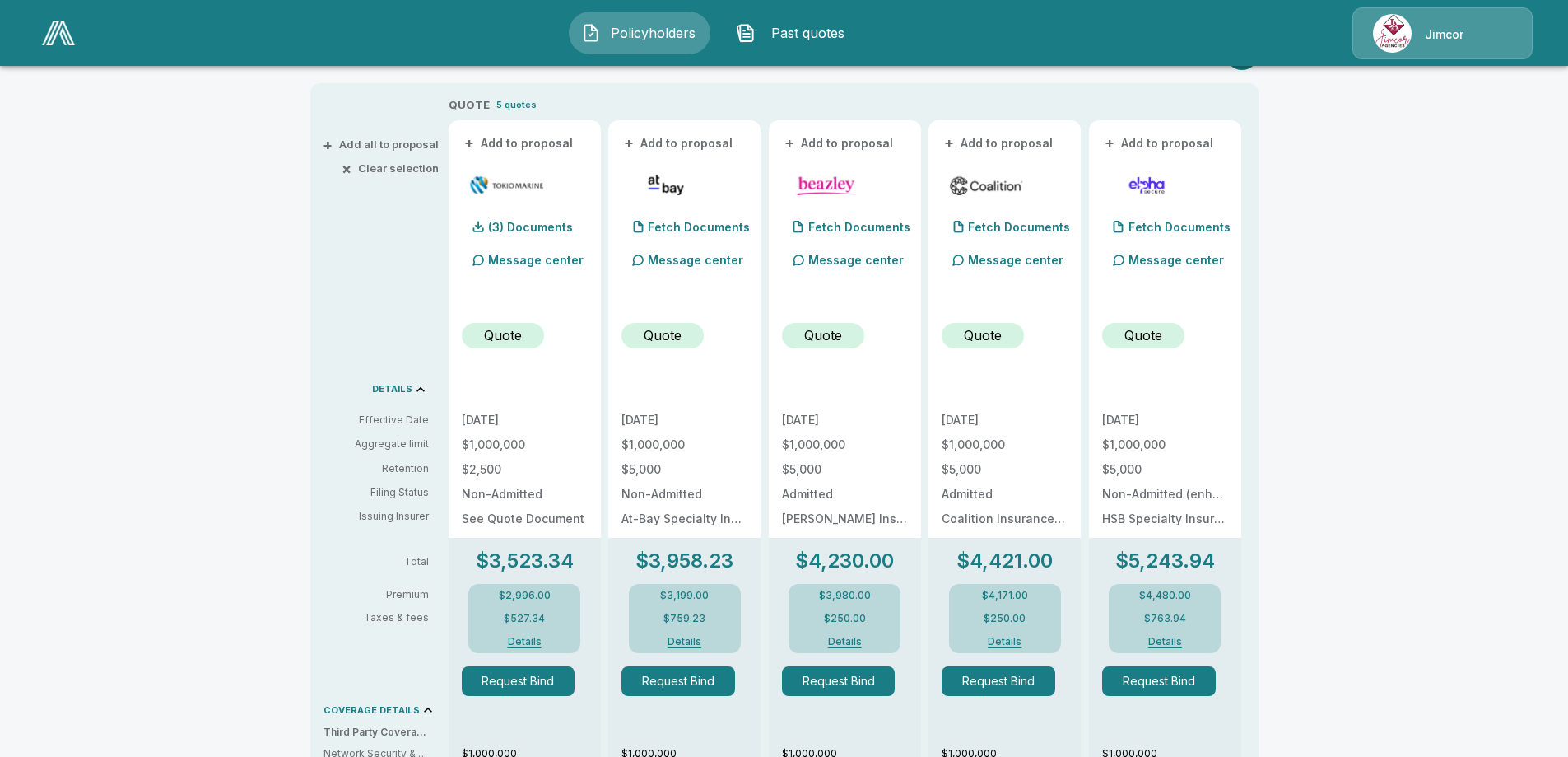
click at [1167, 641] on button "Details" at bounding box center [1165, 641] width 65 height 10
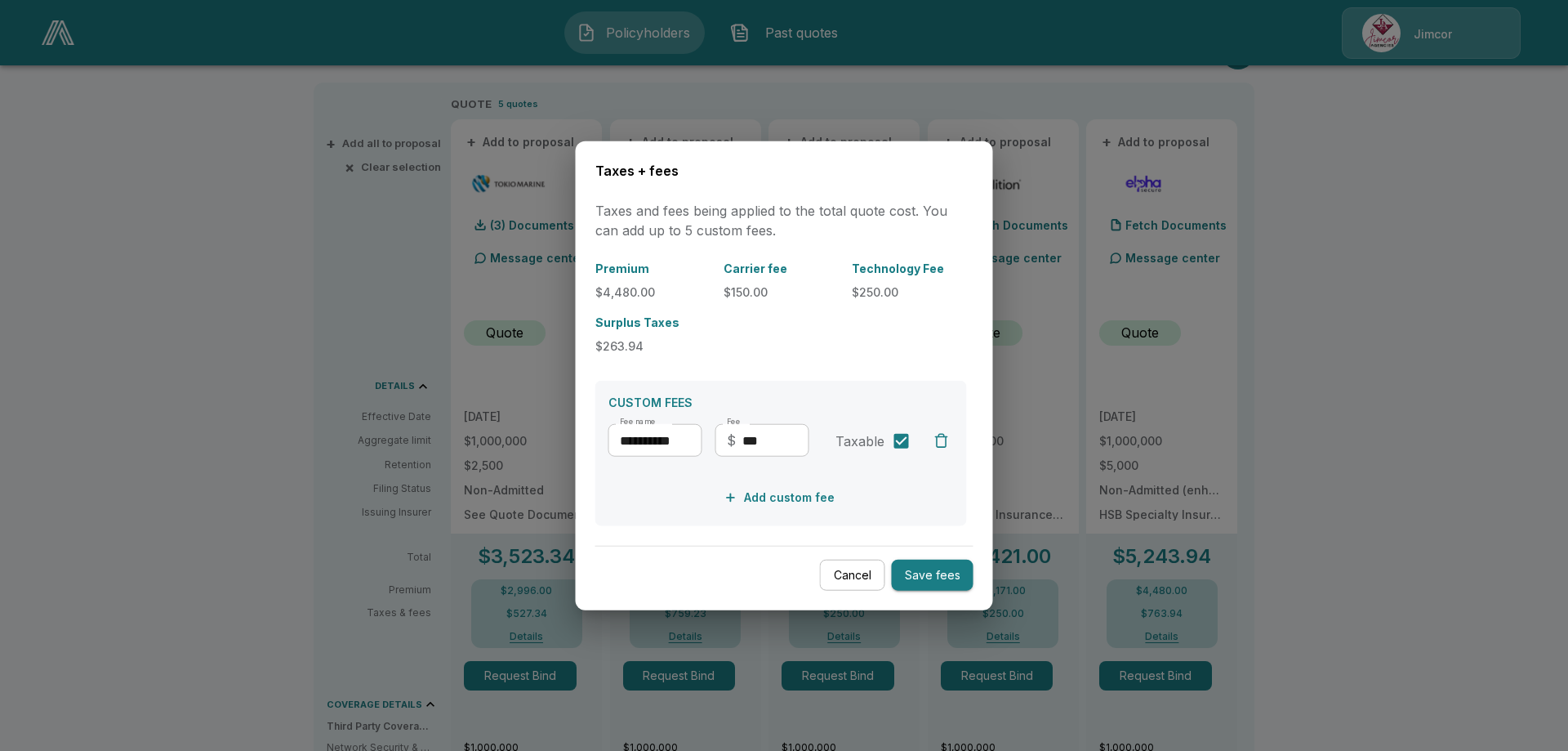
click at [865, 570] on button "Cancel" at bounding box center [852, 574] width 65 height 32
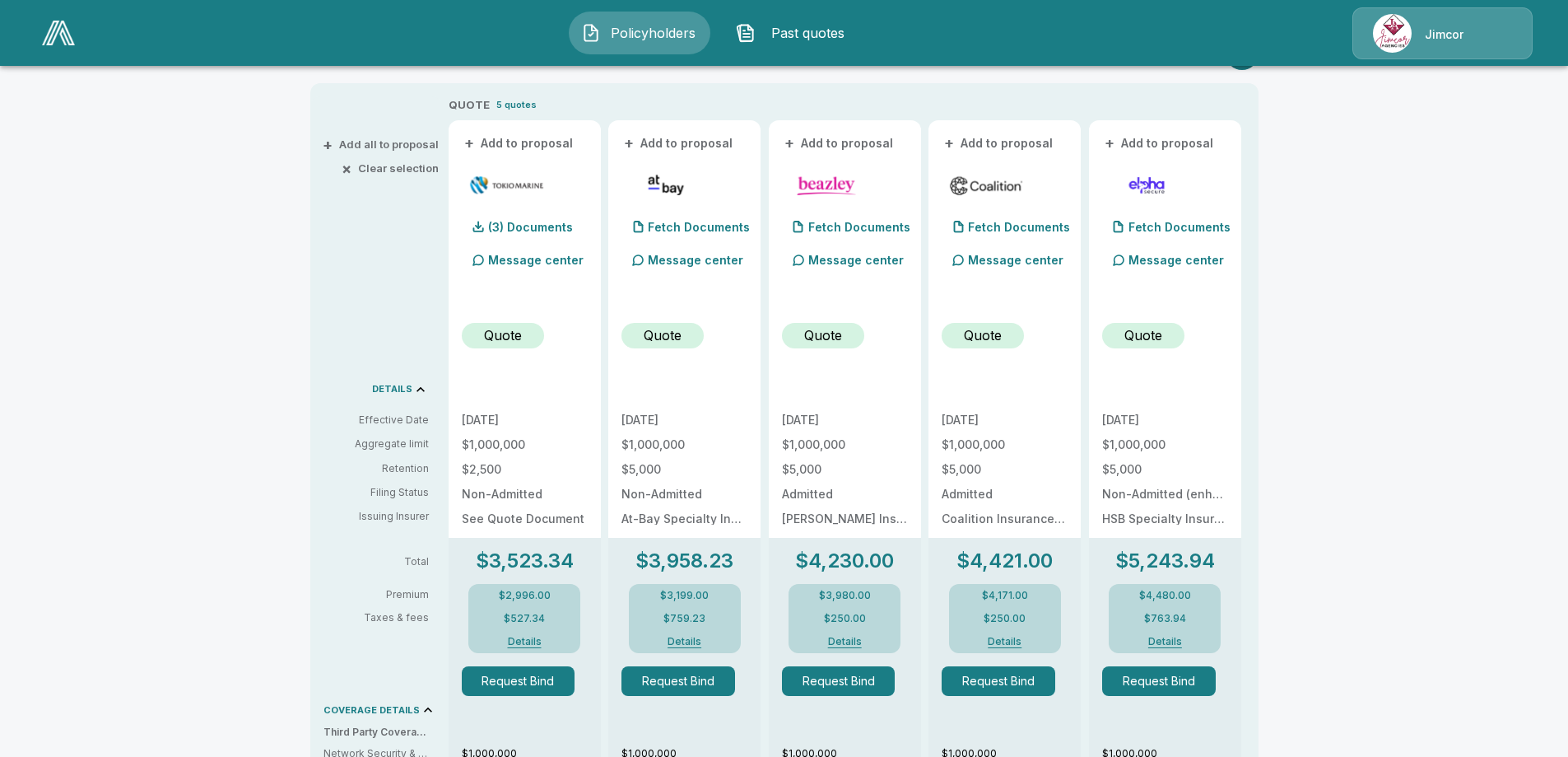
click at [701, 643] on button "Details" at bounding box center [685, 641] width 65 height 10
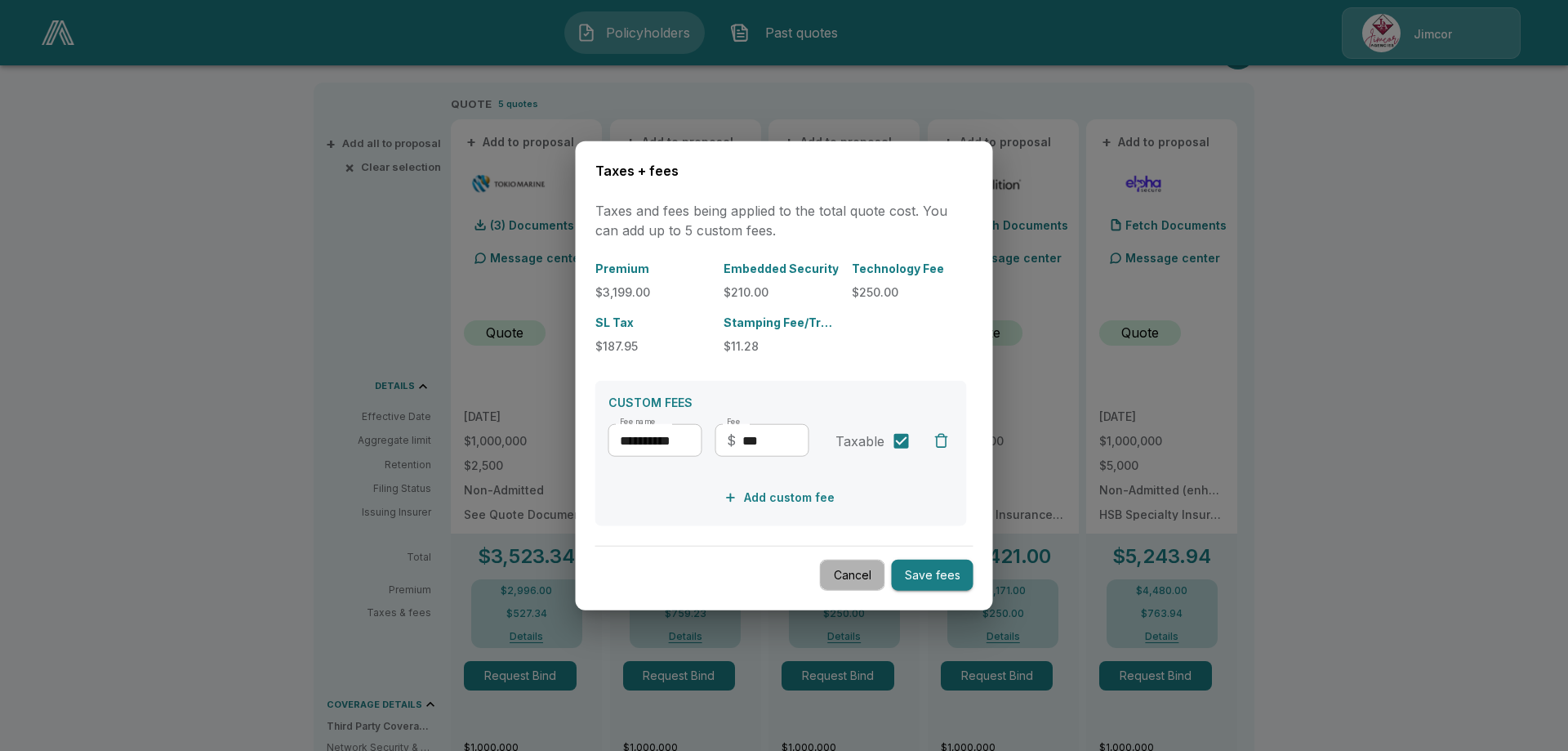
click at [871, 578] on button "Cancel" at bounding box center [852, 574] width 65 height 32
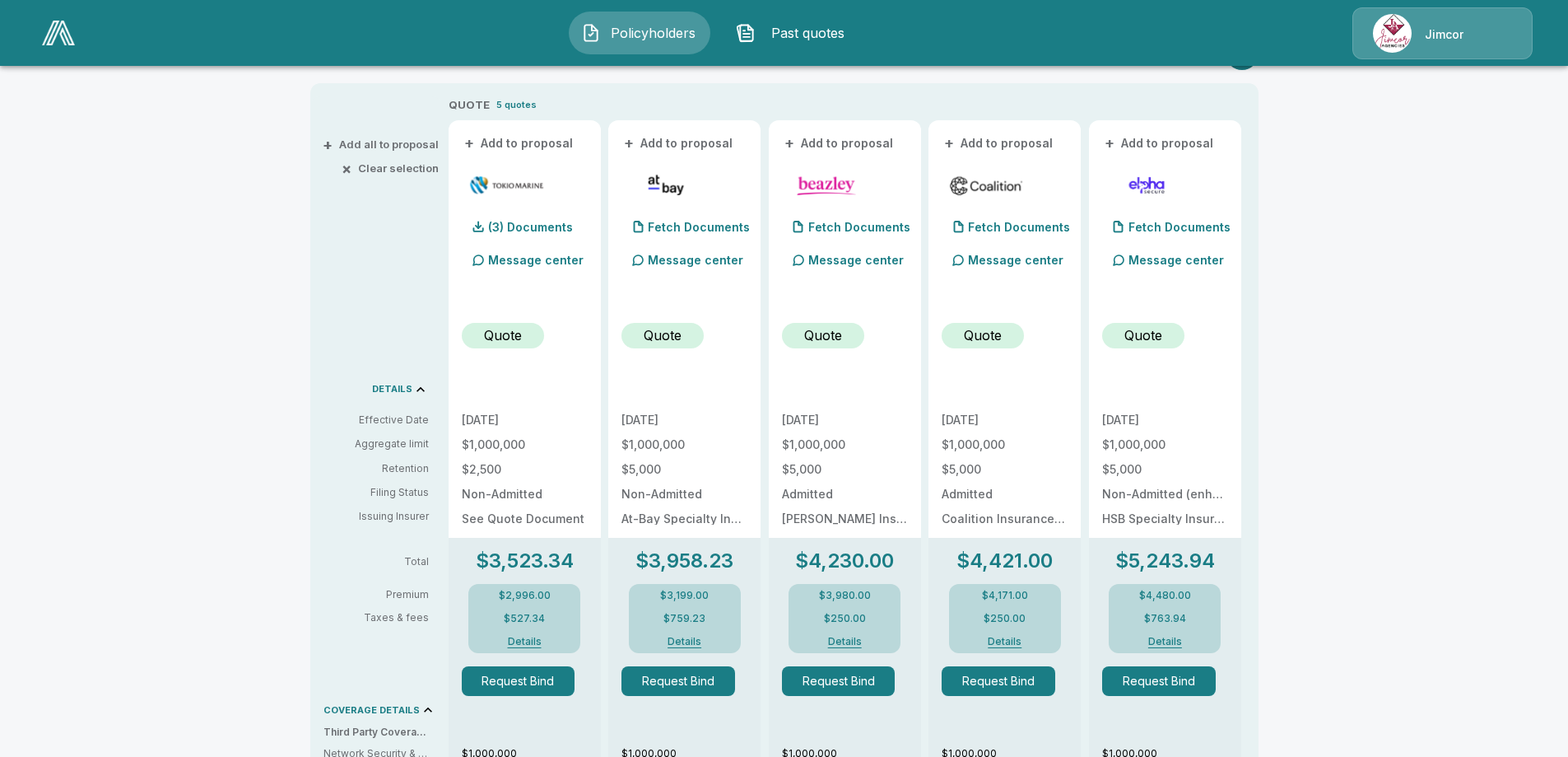
click at [541, 641] on button "Details" at bounding box center [524, 641] width 65 height 10
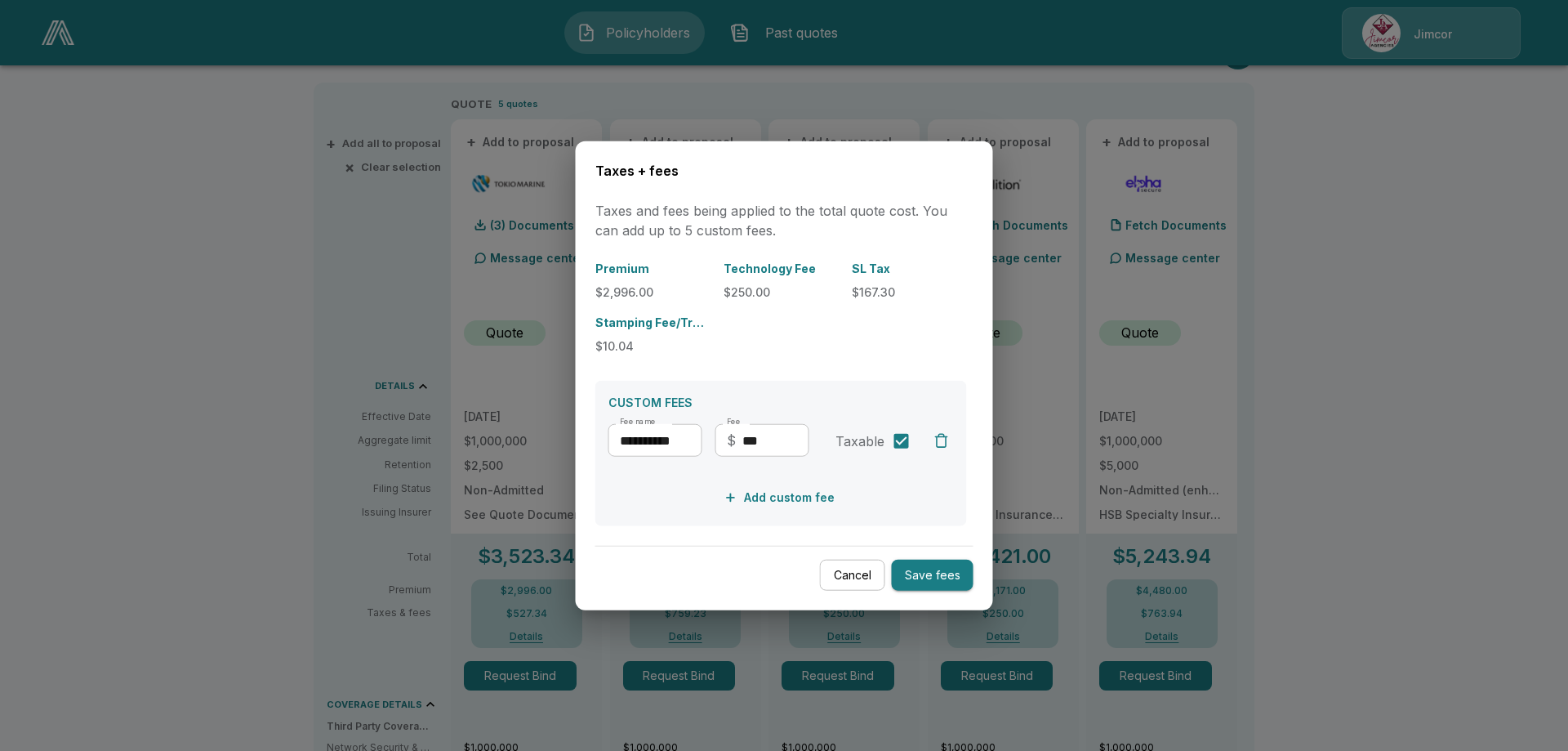
click at [841, 571] on button "Cancel" at bounding box center [852, 574] width 65 height 32
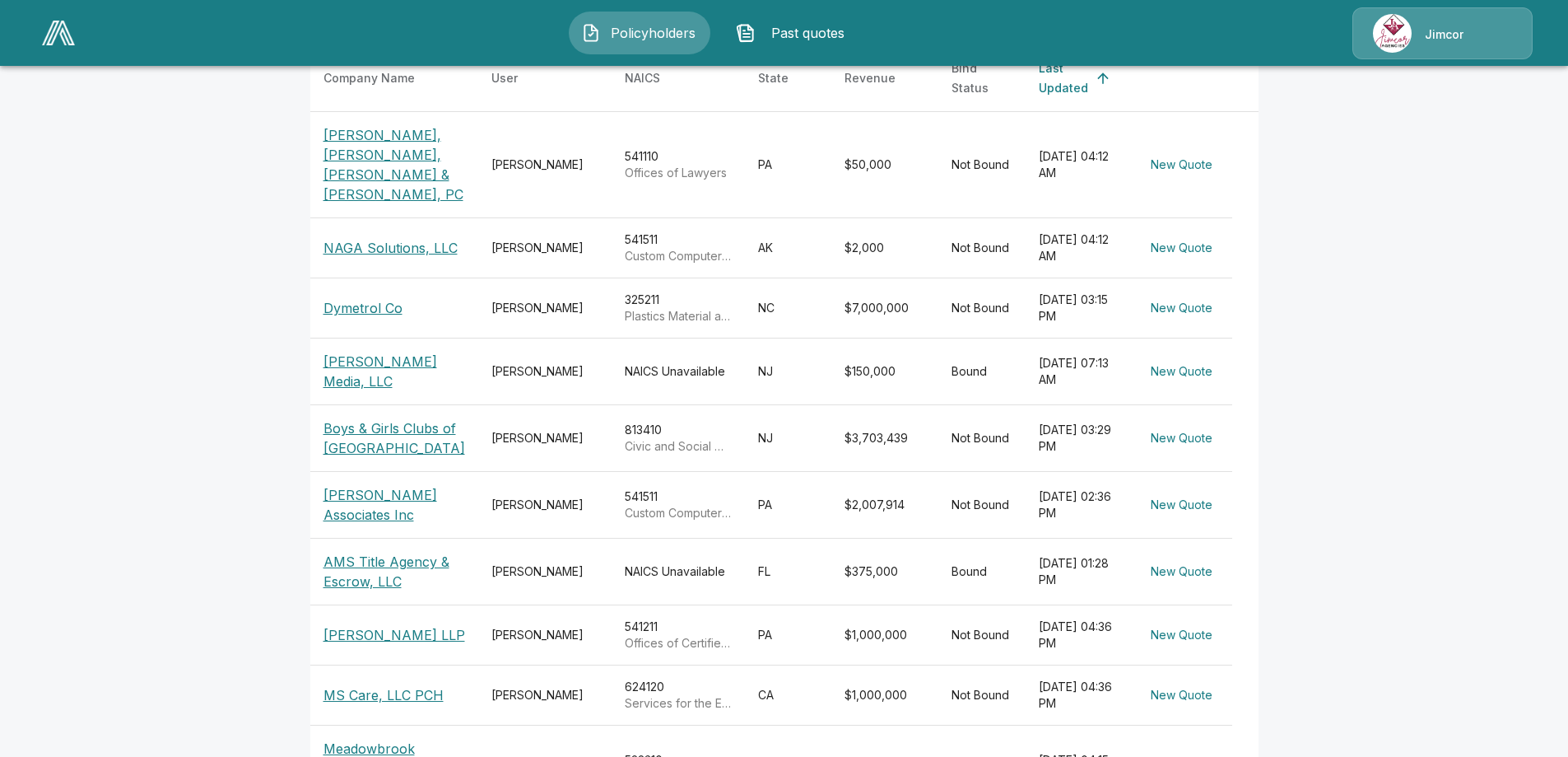
scroll to position [329, 0]
click at [375, 623] on p "[PERSON_NAME] LLP" at bounding box center [394, 633] width 142 height 20
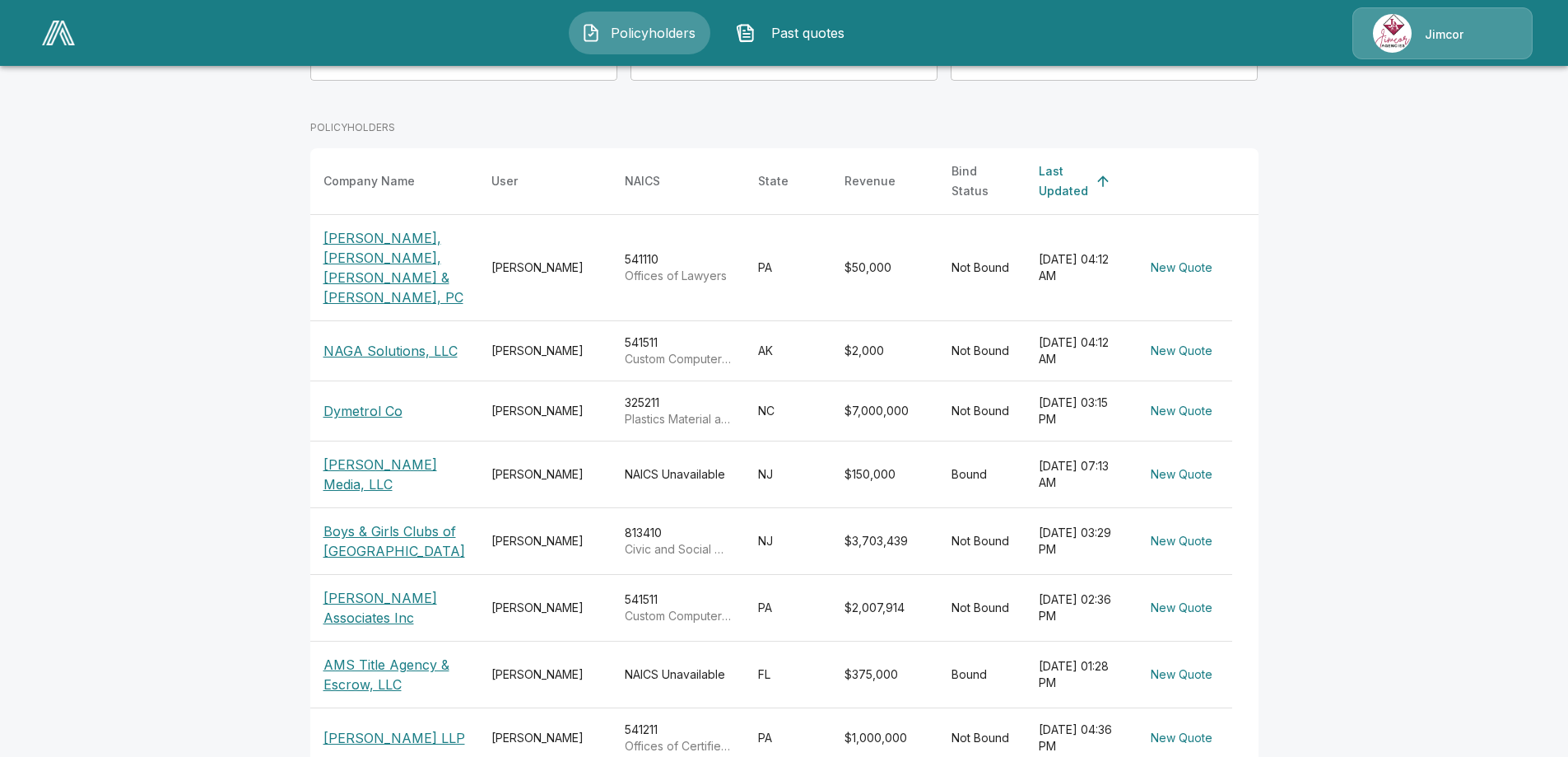
scroll to position [224, 0]
click at [342, 230] on p "[PERSON_NAME], [PERSON_NAME], [PERSON_NAME] & [PERSON_NAME], PC" at bounding box center [394, 268] width 142 height 79
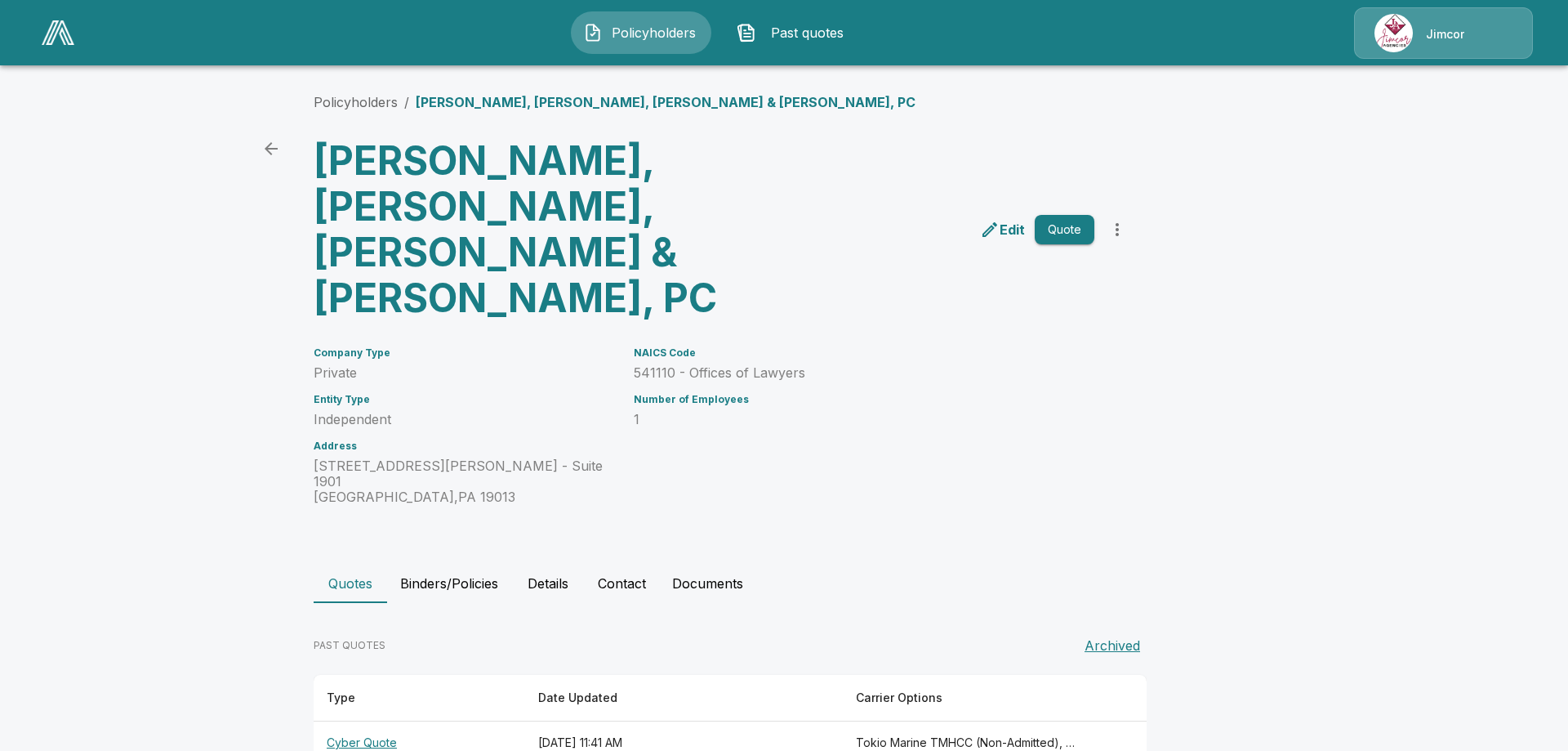
click at [380, 721] on th "Cyber Quote" at bounding box center [419, 743] width 212 height 43
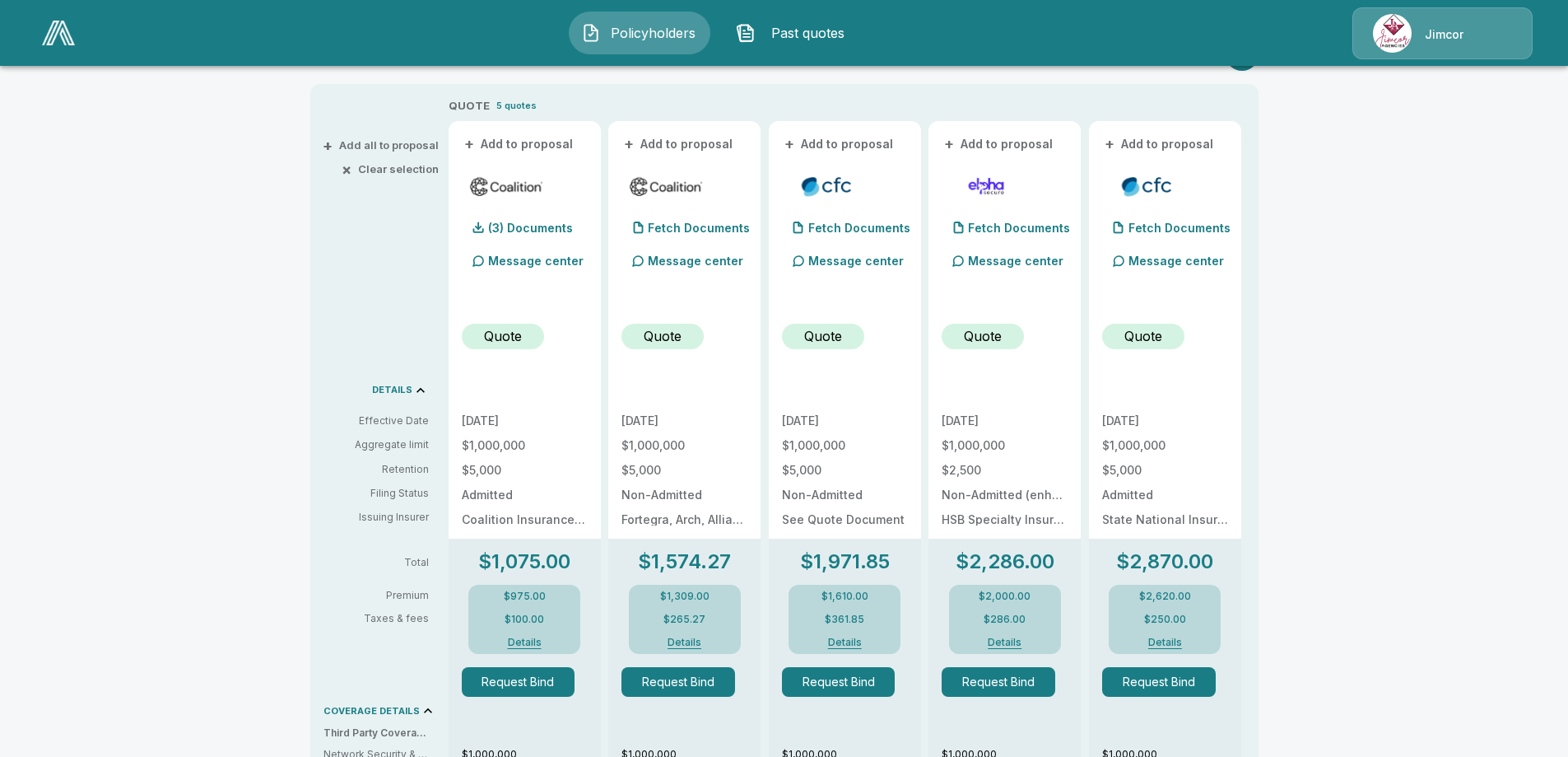
scroll to position [329, 0]
click at [1180, 639] on button "Details" at bounding box center [1165, 641] width 65 height 10
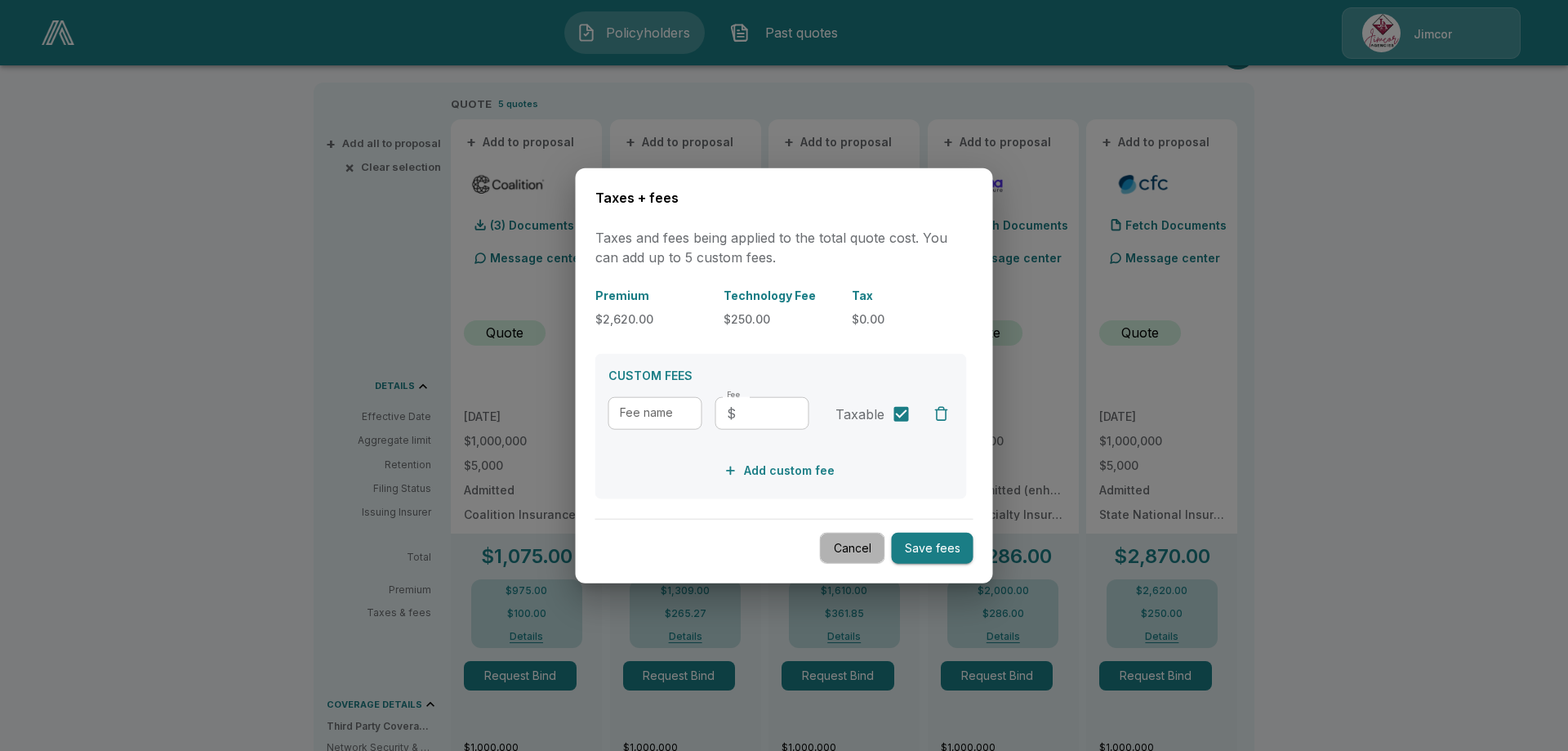
click at [838, 546] on button "Cancel" at bounding box center [852, 547] width 65 height 32
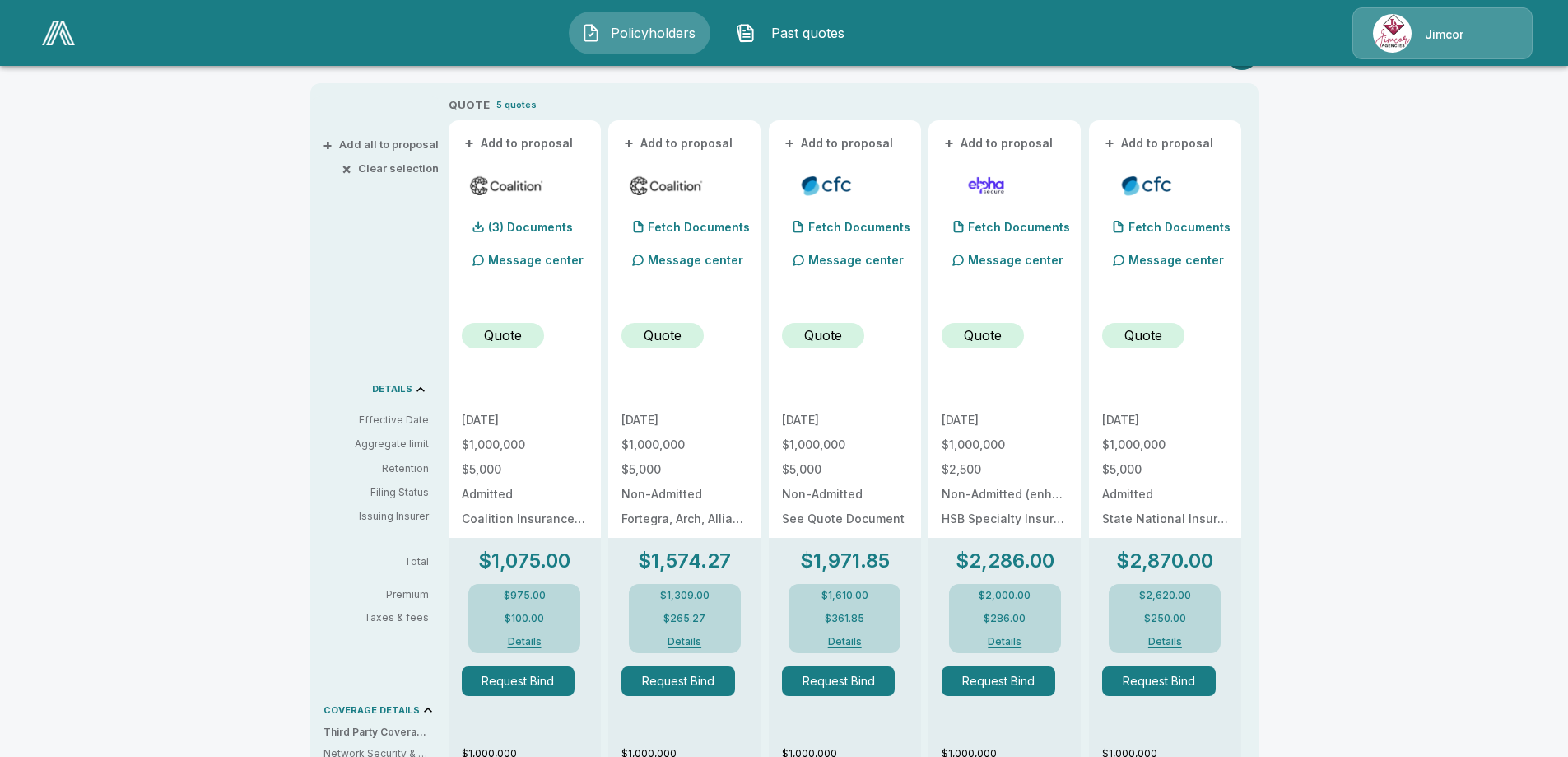
click at [1171, 639] on button "Details" at bounding box center [1165, 641] width 65 height 10
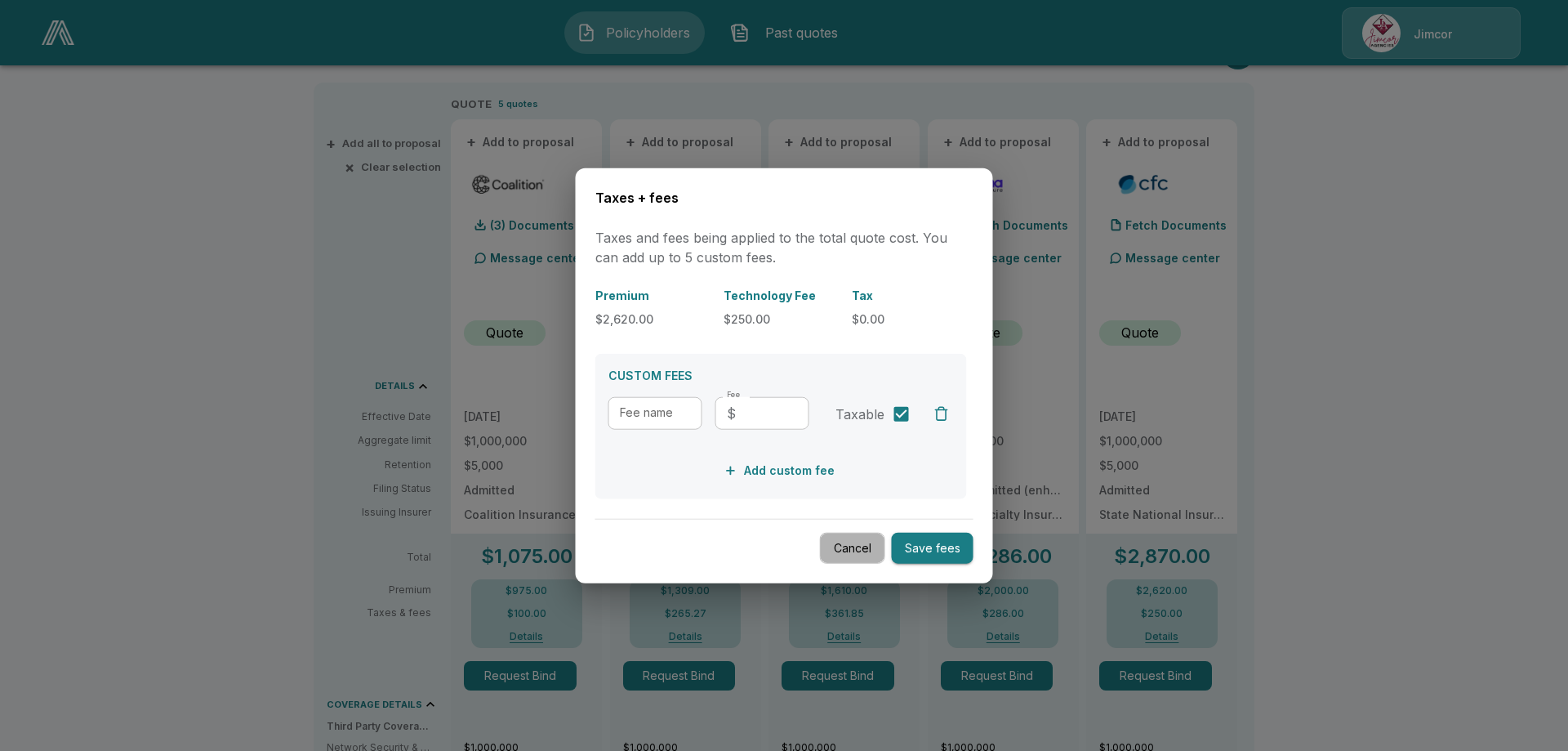
click at [865, 545] on button "Cancel" at bounding box center [852, 547] width 65 height 32
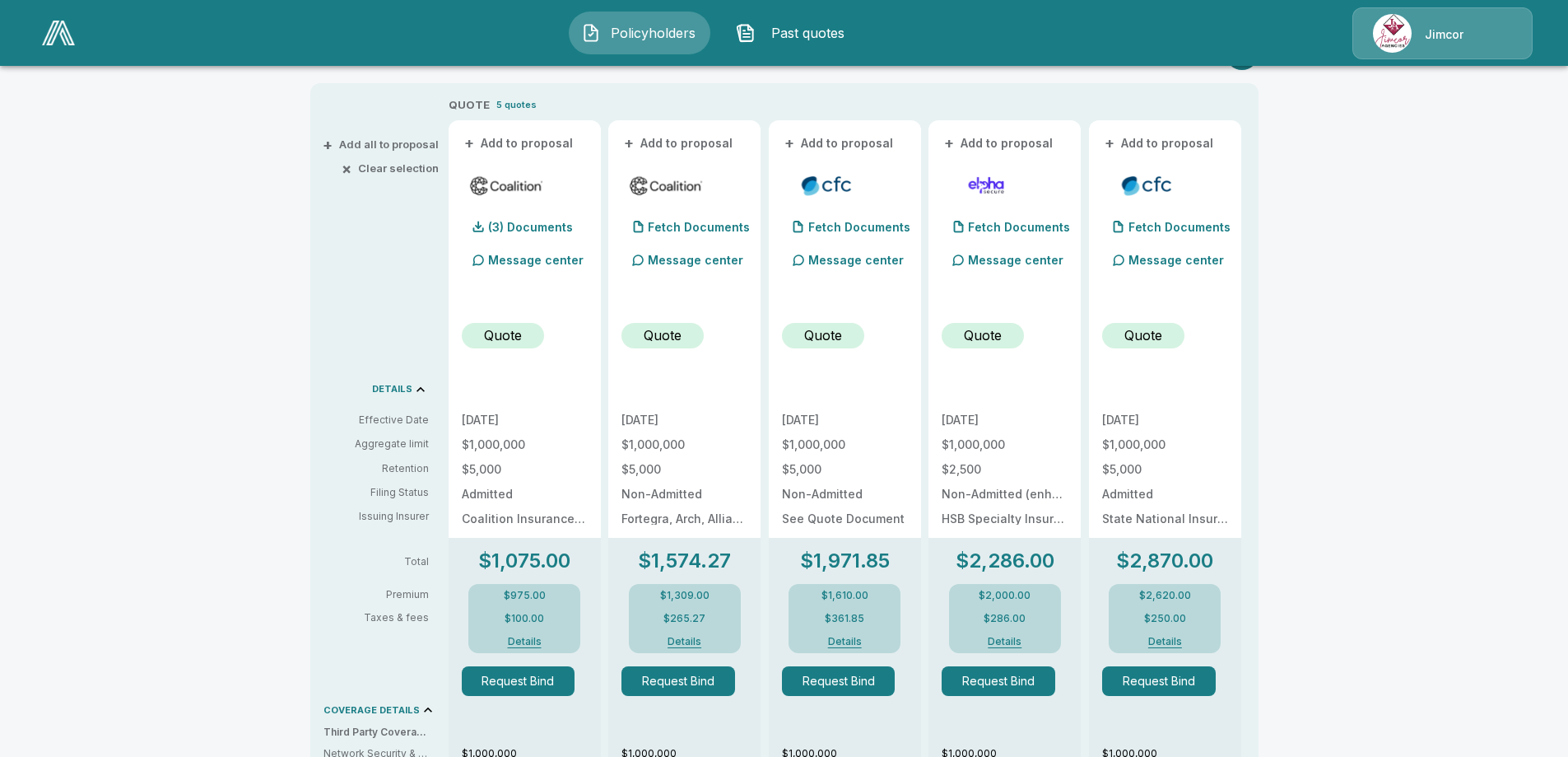
click at [1176, 642] on button "Details" at bounding box center [1165, 641] width 65 height 10
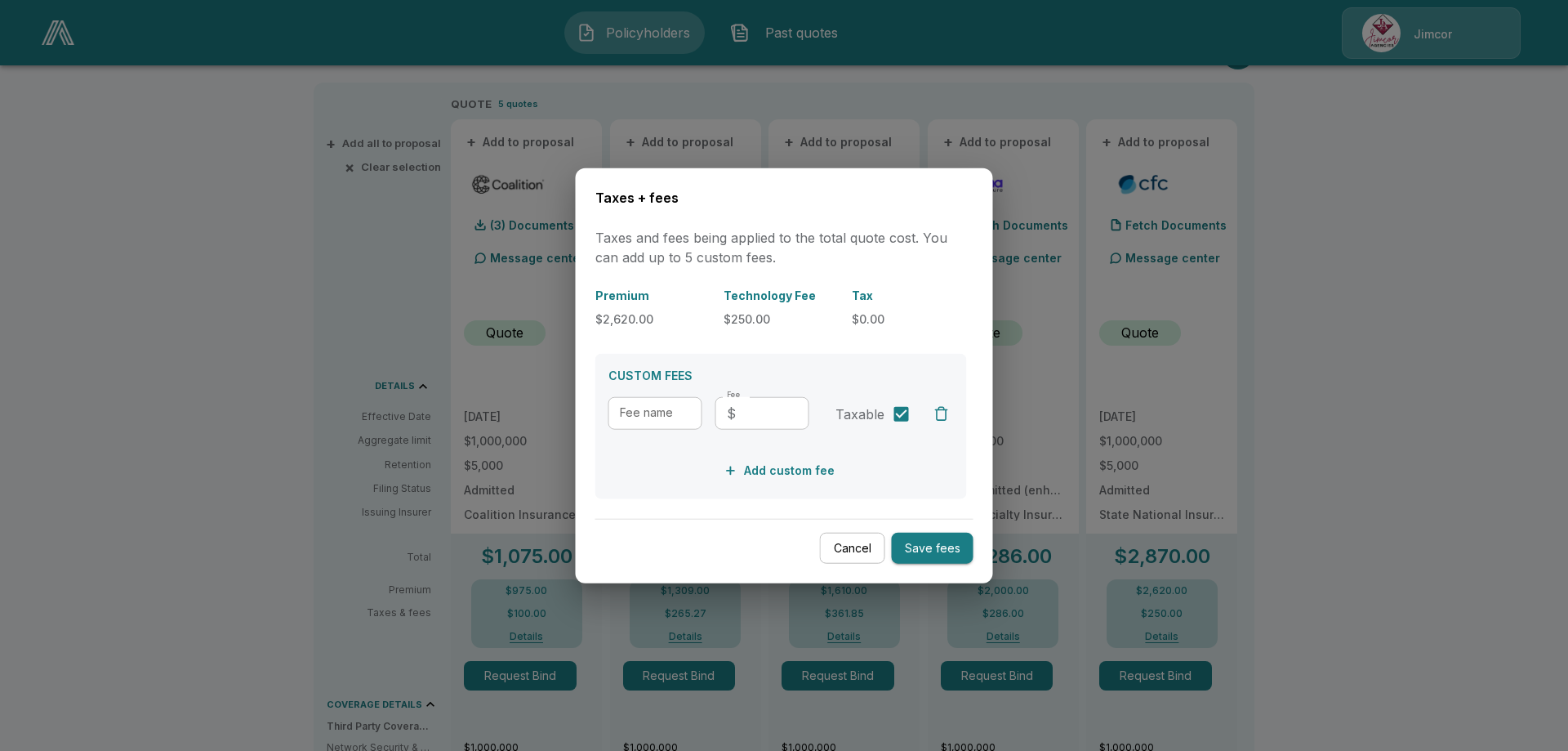
click at [874, 545] on button "Cancel" at bounding box center [852, 547] width 65 height 32
